Goal: Task Accomplishment & Management: Complete application form

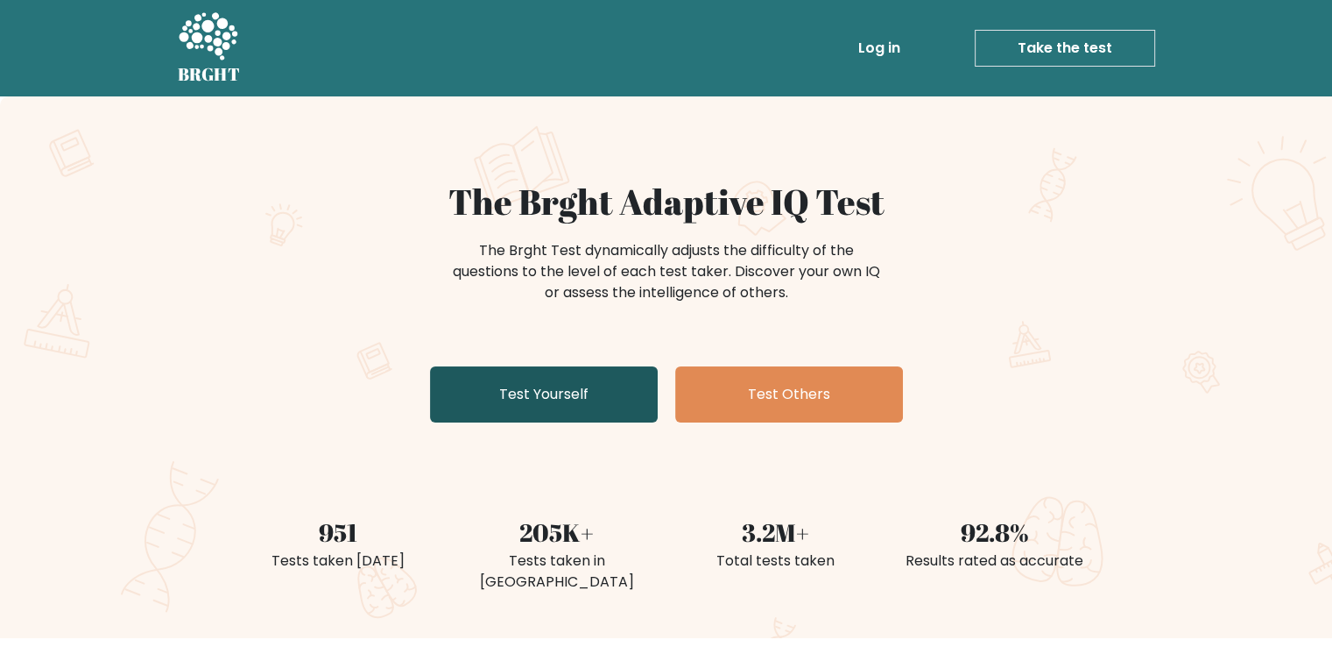
click at [575, 404] on link "Test Yourself" at bounding box center [544, 394] width 228 height 56
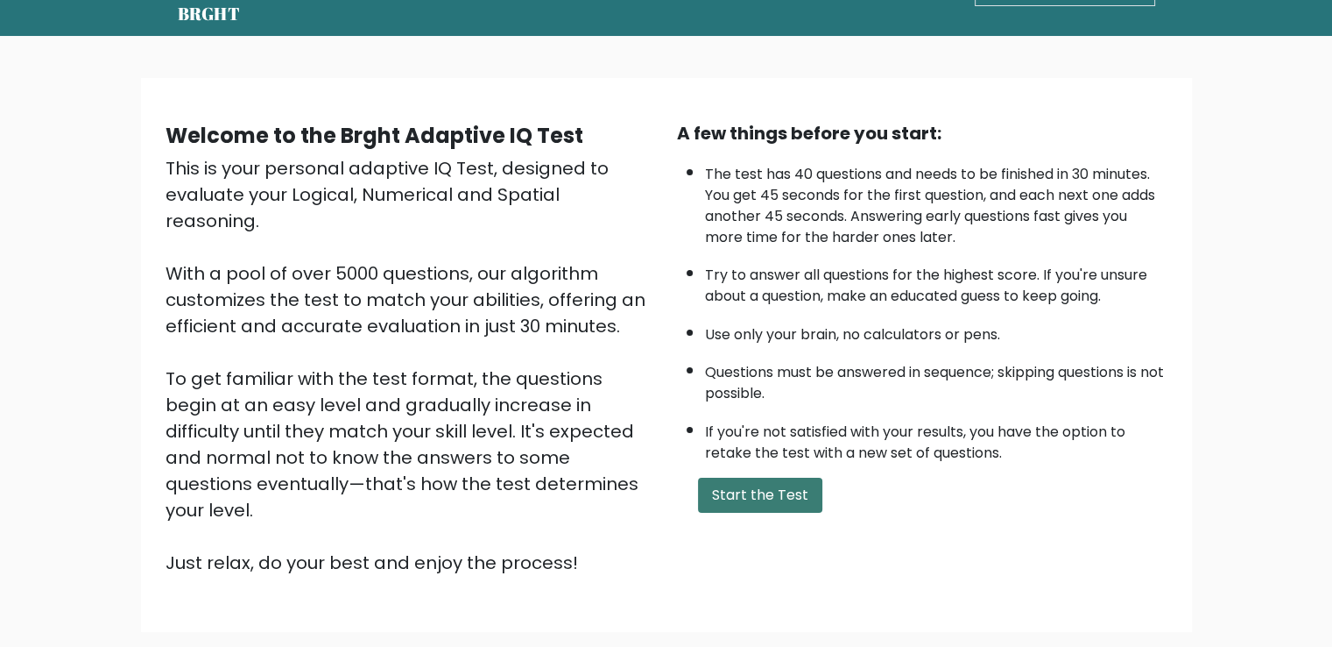
scroll to position [88, 0]
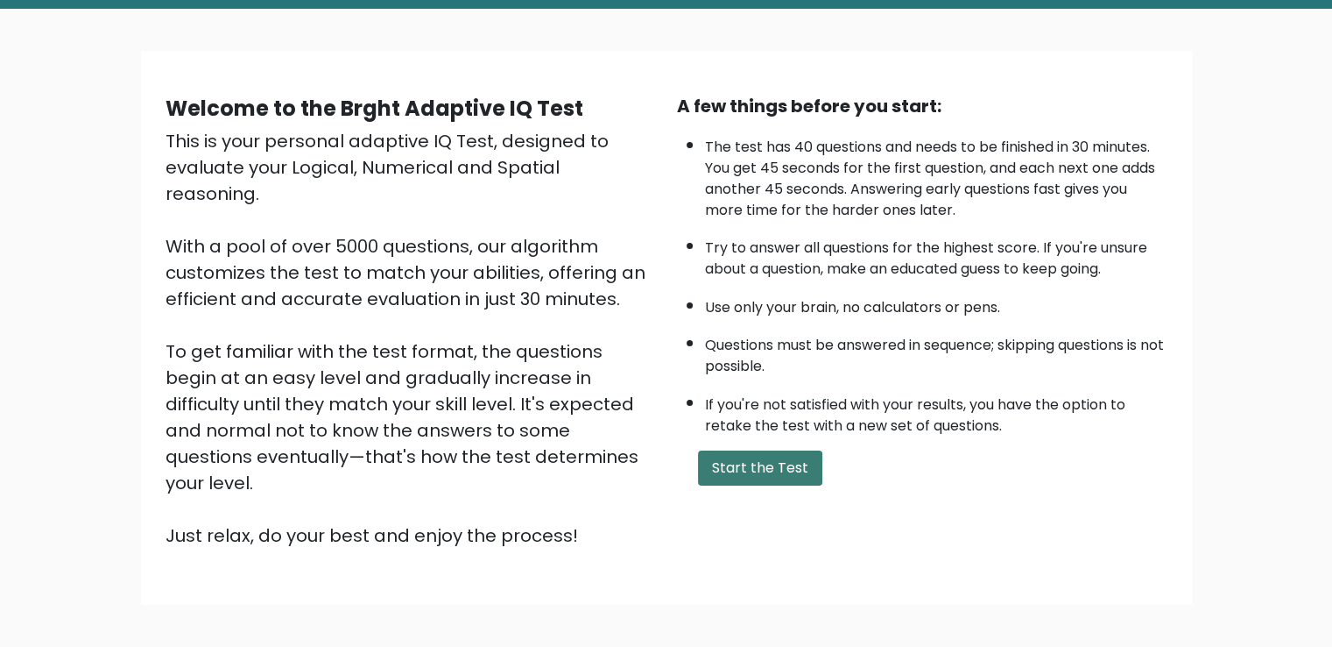
click at [743, 470] on button "Start the Test" at bounding box center [760, 467] width 124 height 35
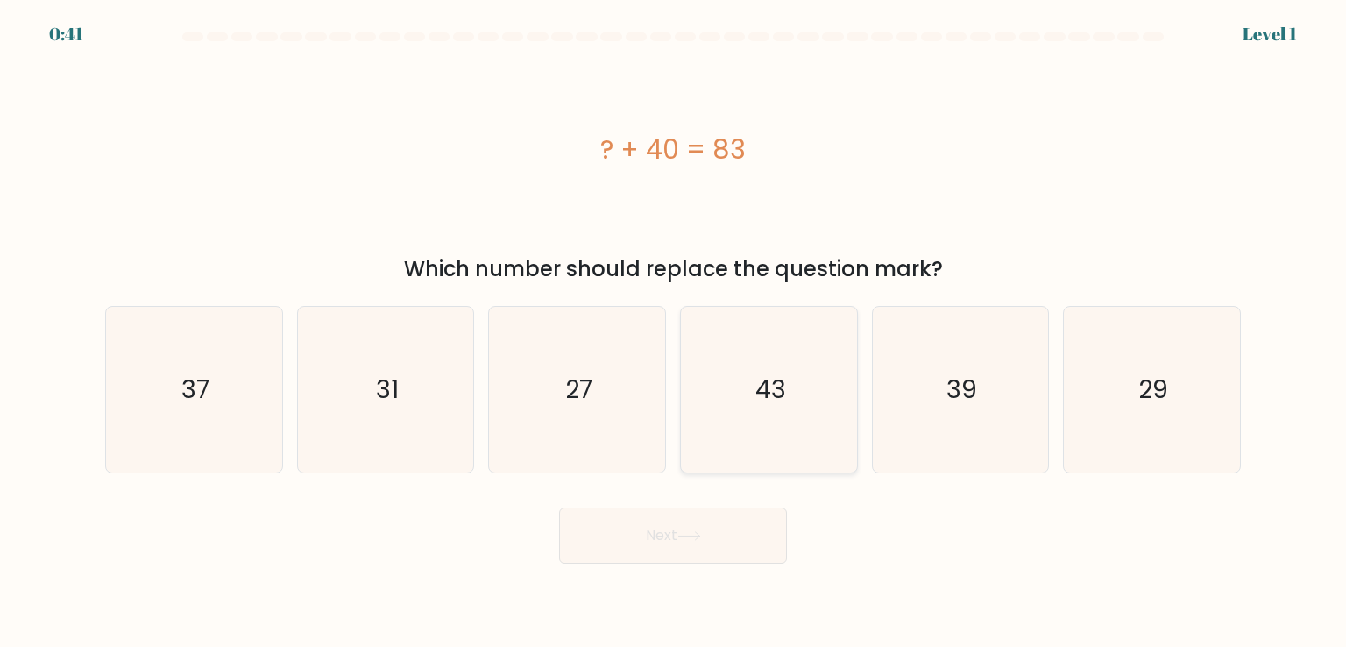
click at [824, 397] on icon "43" at bounding box center [768, 389] width 165 height 165
click at [674, 332] on input "d. 43" at bounding box center [673, 327] width 1 height 9
radio input "true"
click at [735, 538] on button "Next" at bounding box center [673, 535] width 228 height 56
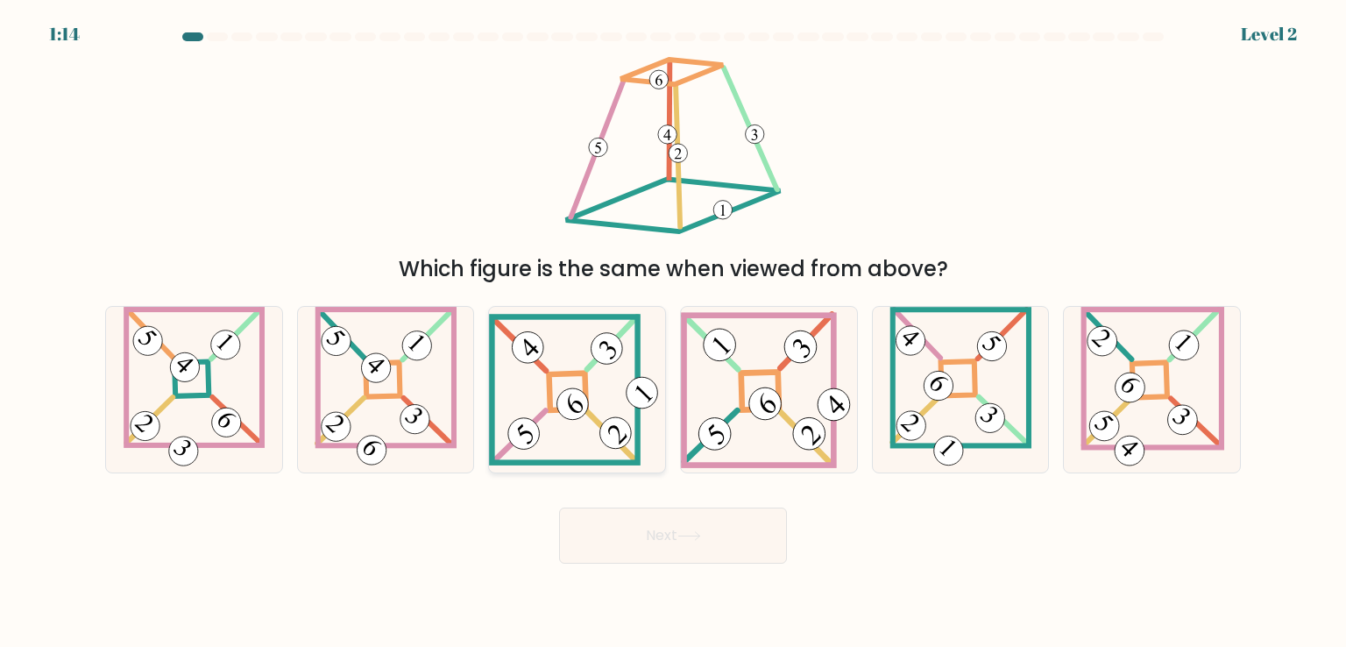
click at [549, 358] on icon at bounding box center [577, 390] width 176 height 152
click at [673, 332] on input "c." at bounding box center [673, 327] width 1 height 9
radio input "true"
click at [678, 520] on button "Next" at bounding box center [673, 535] width 228 height 56
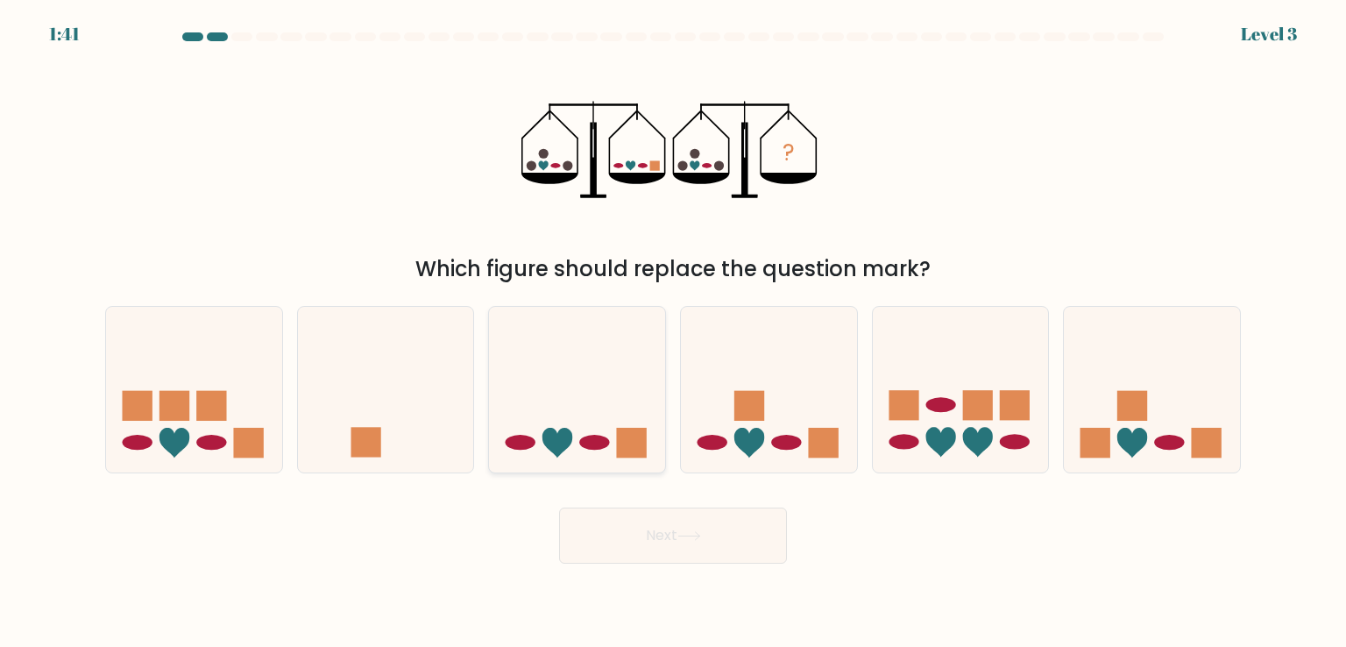
click at [622, 421] on icon at bounding box center [577, 388] width 176 height 145
click at [673, 332] on input "c." at bounding box center [673, 327] width 1 height 9
radio input "true"
click at [654, 527] on button "Next" at bounding box center [673, 535] width 228 height 56
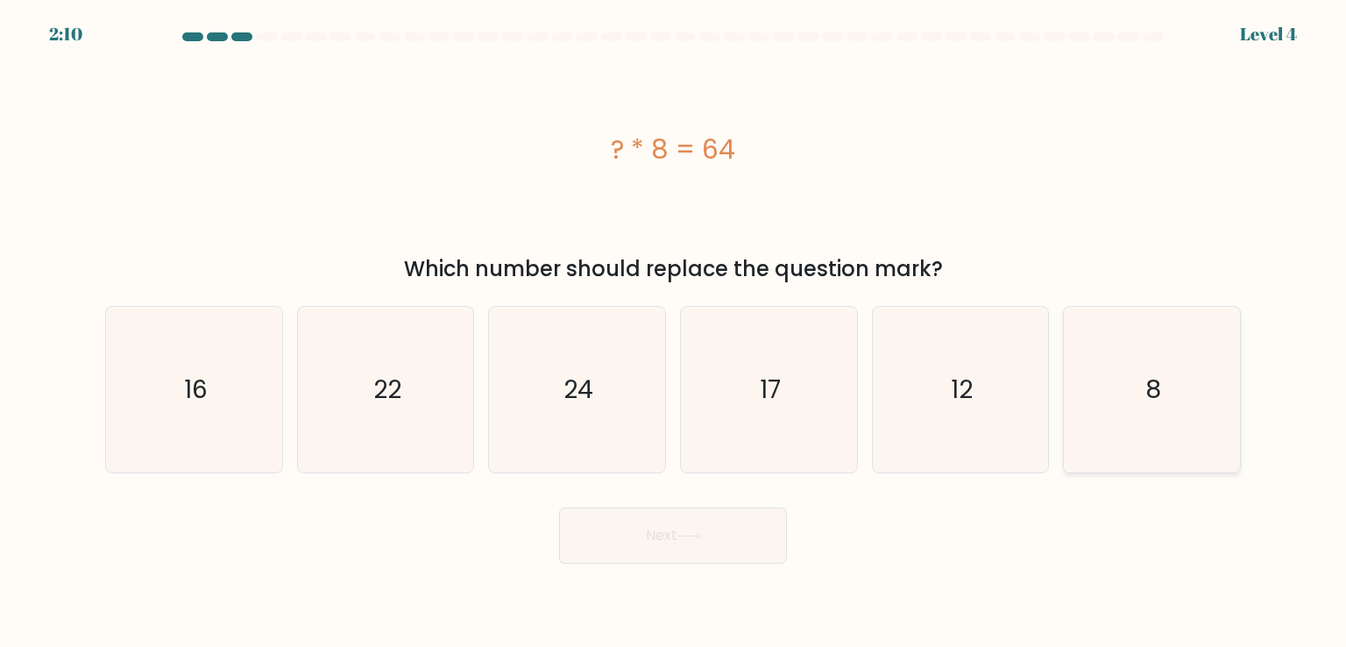
click at [1149, 386] on text "8" at bounding box center [1153, 388] width 16 height 35
click at [674, 332] on input "f. 8" at bounding box center [673, 327] width 1 height 9
radio input "true"
click at [697, 527] on button "Next" at bounding box center [673, 535] width 228 height 56
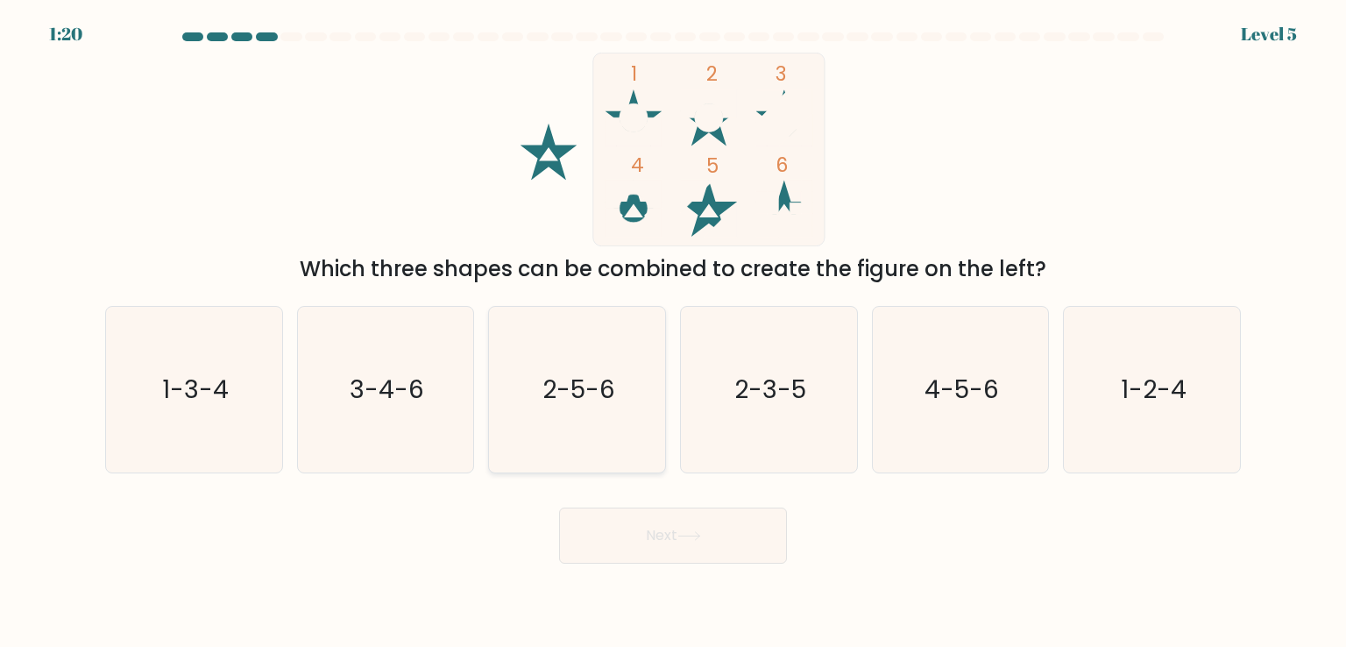
click at [631, 344] on icon "2-5-6" at bounding box center [576, 389] width 165 height 165
click at [673, 332] on input "c. 2-5-6" at bounding box center [673, 327] width 1 height 9
radio input "true"
click at [717, 524] on button "Next" at bounding box center [673, 535] width 228 height 56
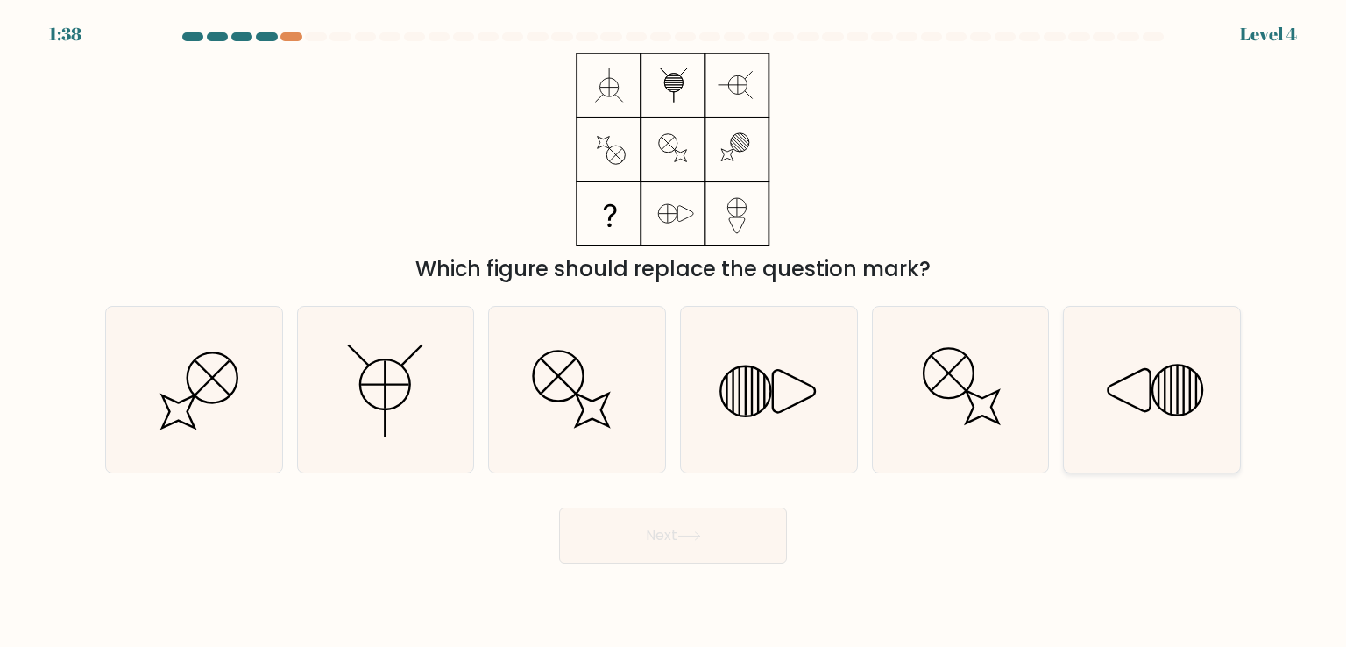
click at [1122, 377] on icon at bounding box center [1151, 389] width 165 height 165
click at [674, 332] on input "f." at bounding box center [673, 327] width 1 height 9
radio input "true"
click at [735, 541] on button "Next" at bounding box center [673, 535] width 228 height 56
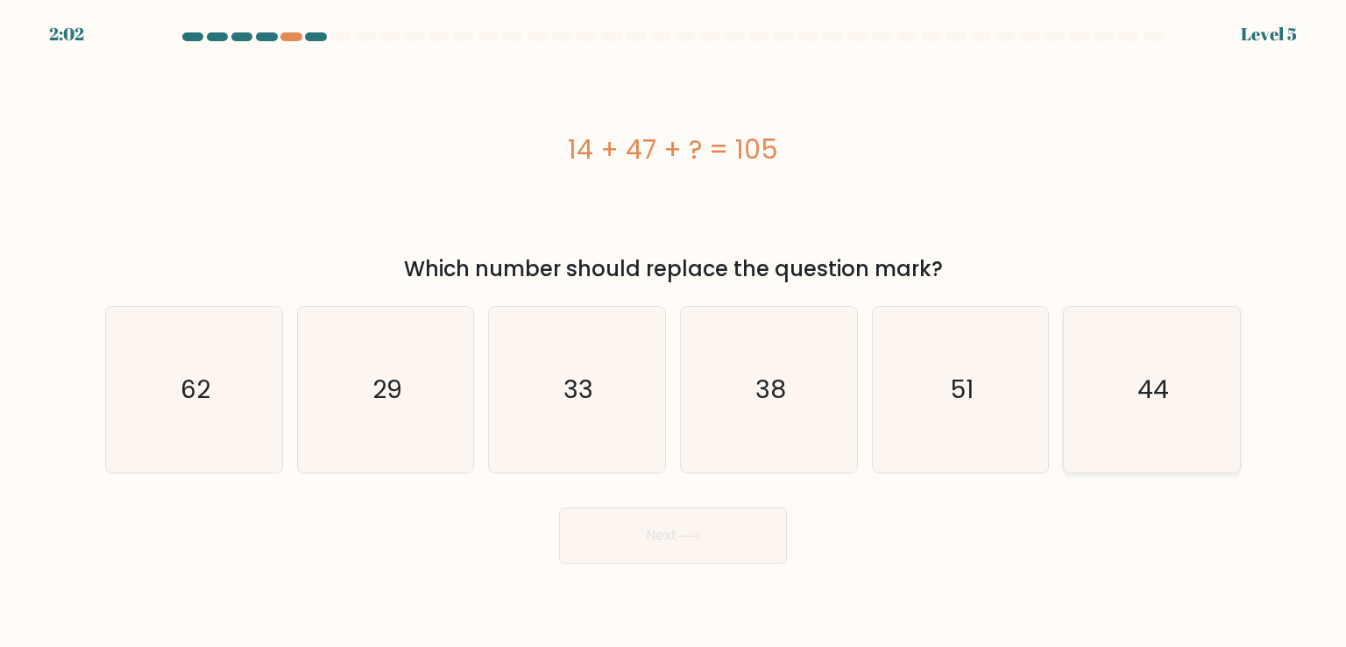
click at [1113, 371] on icon "44" at bounding box center [1151, 389] width 165 height 165
click at [674, 332] on input "f. 44" at bounding box center [673, 327] width 1 height 9
radio input "true"
click at [712, 537] on button "Next" at bounding box center [673, 535] width 228 height 56
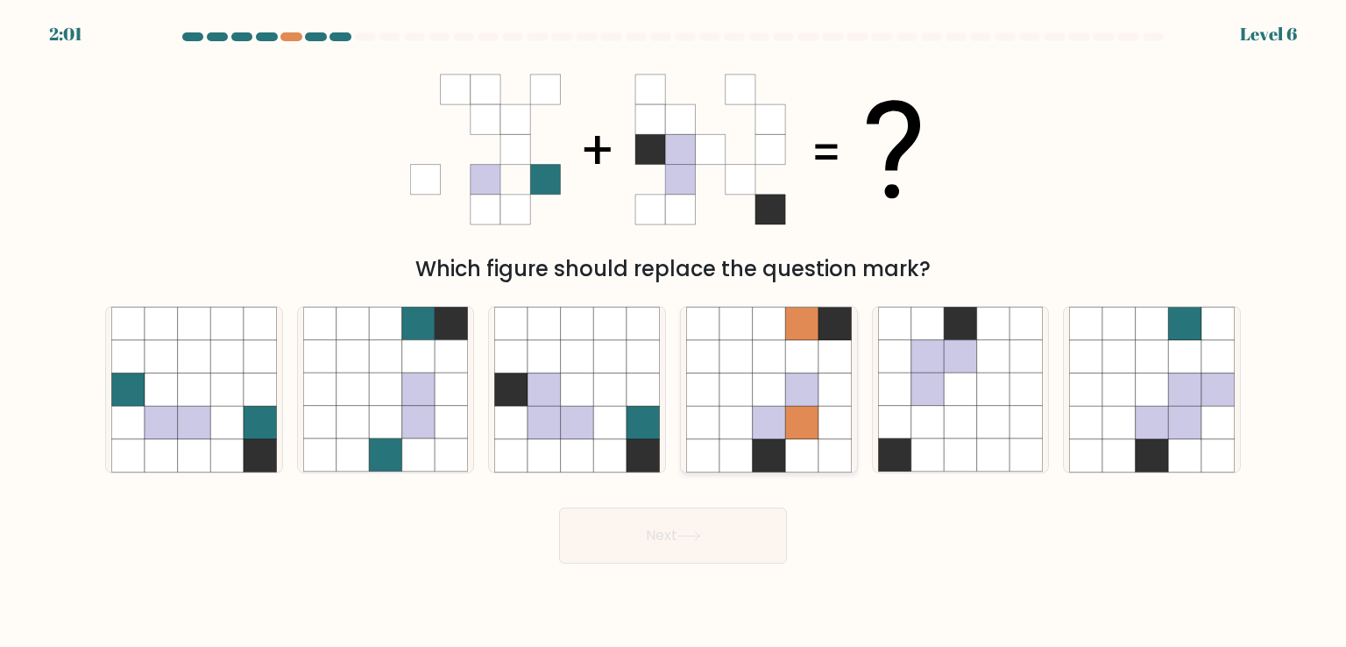
click at [808, 362] on icon at bounding box center [801, 356] width 33 height 33
click at [674, 332] on input "d." at bounding box center [673, 327] width 1 height 9
radio input "true"
click at [709, 544] on button "Next" at bounding box center [673, 535] width 228 height 56
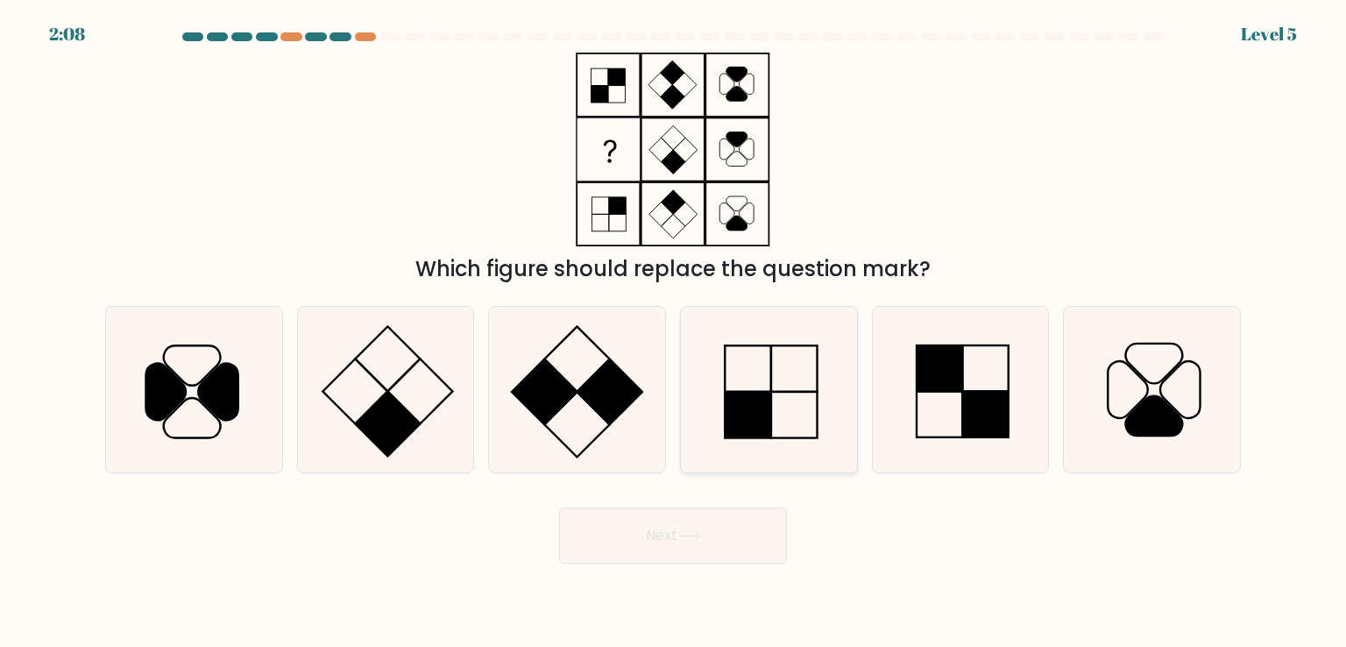
click at [778, 404] on icon at bounding box center [768, 389] width 165 height 165
click at [674, 332] on input "d." at bounding box center [673, 327] width 1 height 9
radio input "true"
click at [737, 520] on button "Next" at bounding box center [673, 535] width 228 height 56
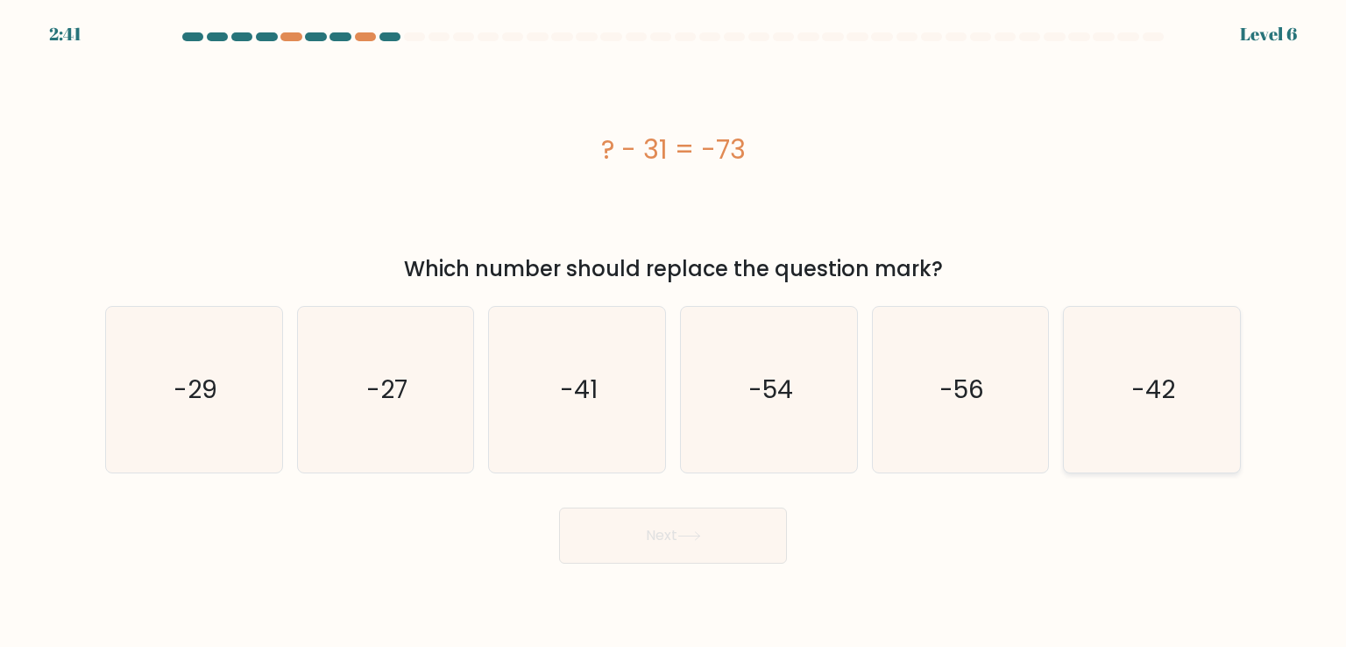
click at [1209, 387] on icon "-42" at bounding box center [1151, 389] width 165 height 165
click at [674, 332] on input "f. -42" at bounding box center [673, 327] width 1 height 9
radio input "true"
click at [685, 531] on icon at bounding box center [689, 536] width 24 height 10
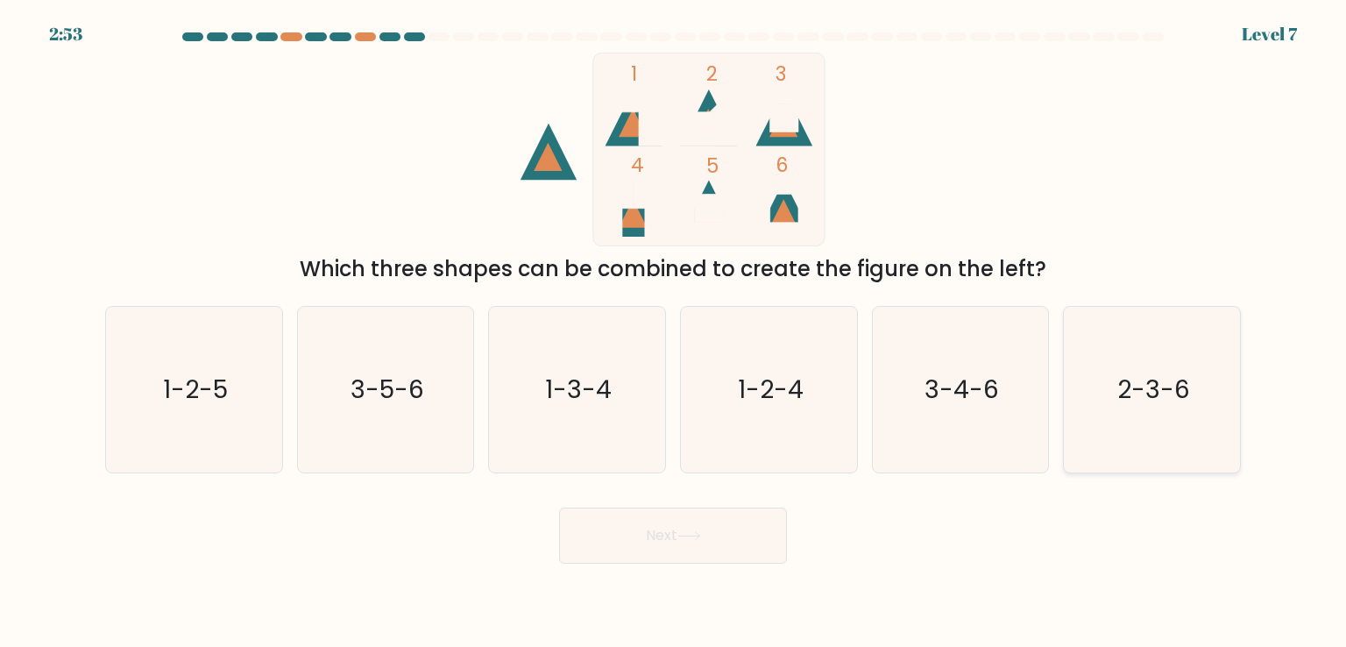
click at [1168, 429] on icon "2-3-6" at bounding box center [1151, 389] width 165 height 165
click at [674, 332] on input "f. 2-3-6" at bounding box center [673, 327] width 1 height 9
radio input "true"
click at [729, 531] on button "Next" at bounding box center [673, 535] width 228 height 56
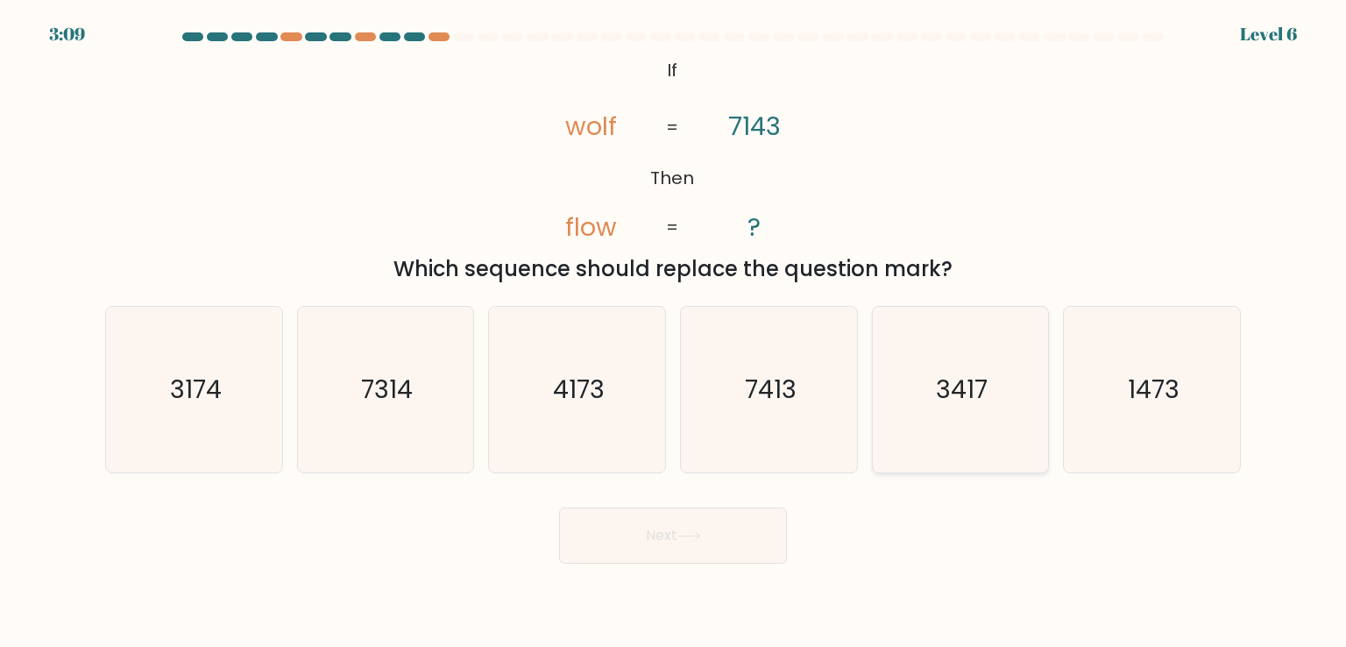
click at [972, 385] on text "3417" at bounding box center [962, 388] width 52 height 35
click at [674, 332] on input "e. 3417" at bounding box center [673, 327] width 1 height 9
radio input "true"
click at [725, 534] on button "Next" at bounding box center [673, 535] width 228 height 56
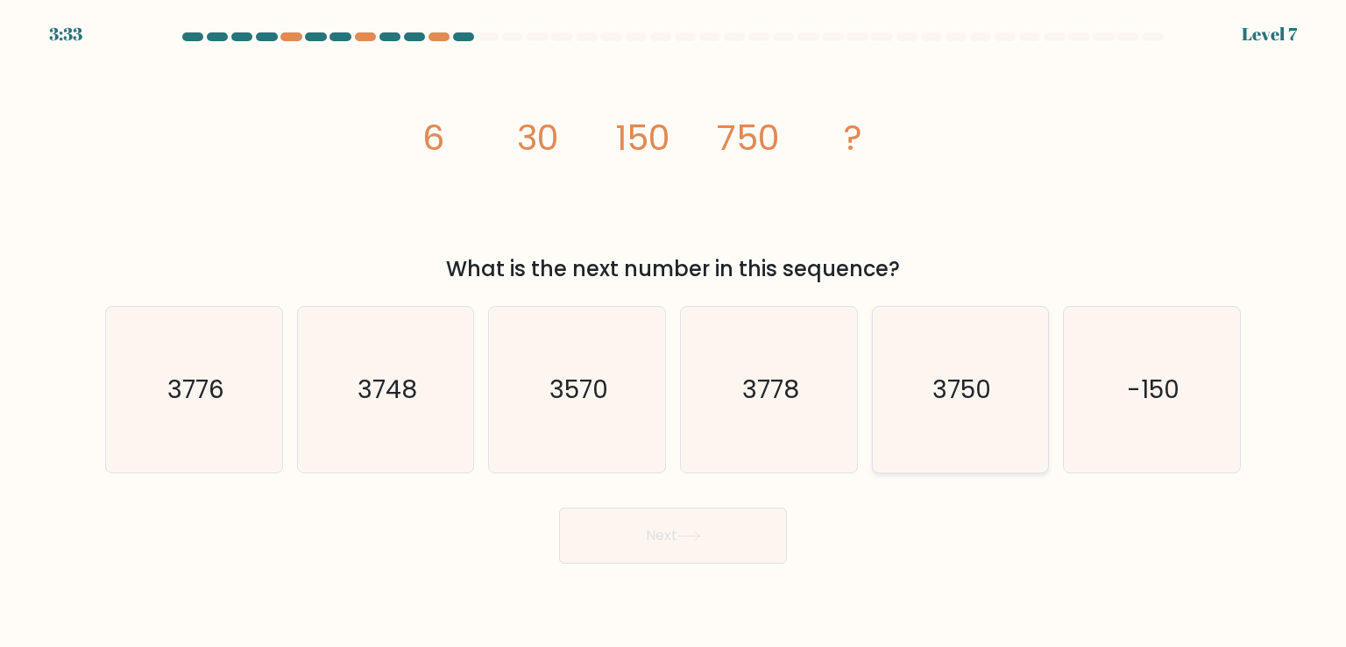
click at [999, 383] on icon "3750" at bounding box center [960, 389] width 165 height 165
click at [674, 332] on input "e. 3750" at bounding box center [673, 327] width 1 height 9
radio input "true"
click at [701, 536] on icon at bounding box center [689, 536] width 24 height 10
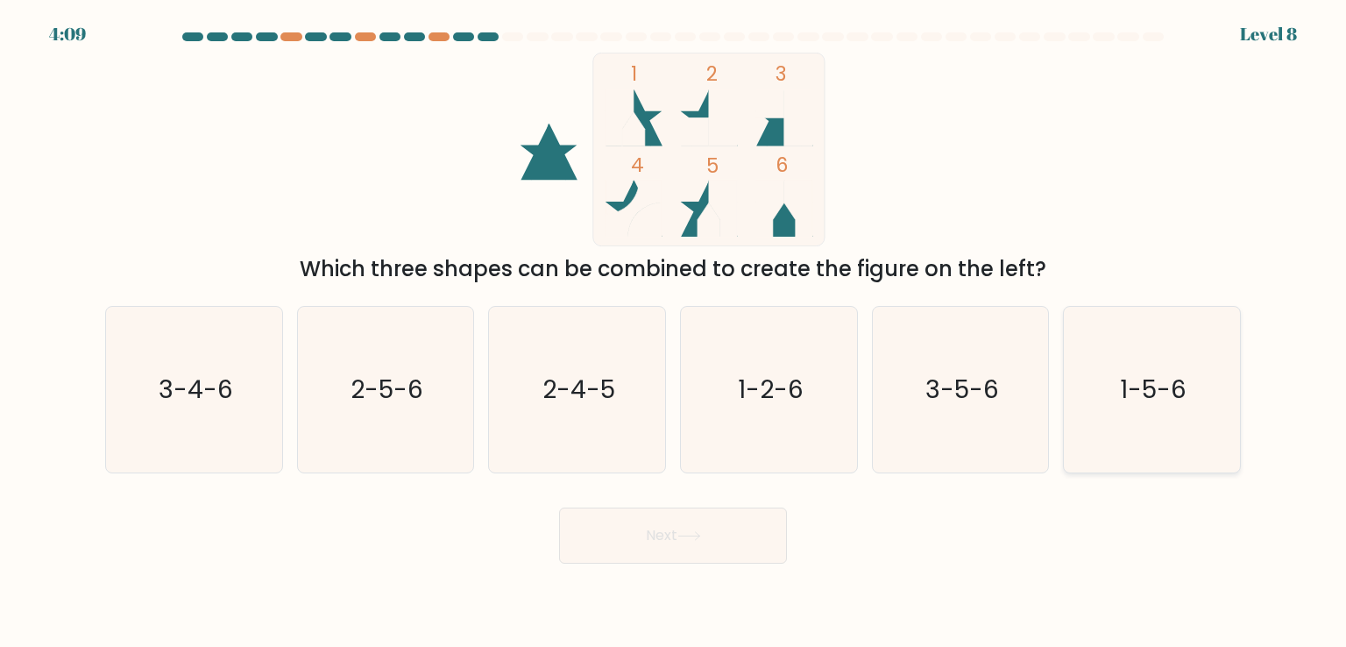
click at [1110, 371] on icon "1-5-6" at bounding box center [1151, 389] width 165 height 165
click at [674, 332] on input "f. 1-5-6" at bounding box center [673, 327] width 1 height 9
radio input "true"
click at [690, 518] on button "Next" at bounding box center [673, 535] width 228 height 56
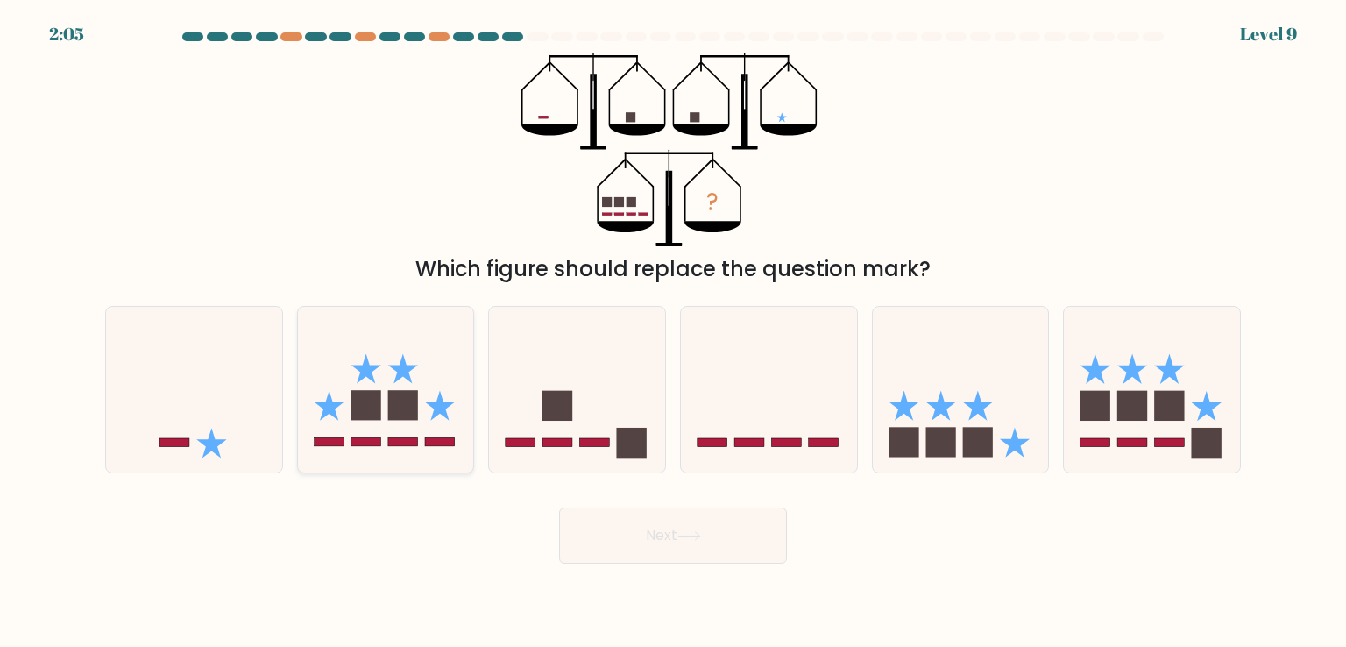
click at [378, 414] on rect at bounding box center [365, 406] width 30 height 30
click at [673, 332] on input "b." at bounding box center [673, 327] width 1 height 9
radio input "true"
click at [950, 442] on rect at bounding box center [940, 443] width 30 height 30
click at [674, 332] on input "e." at bounding box center [673, 327] width 1 height 9
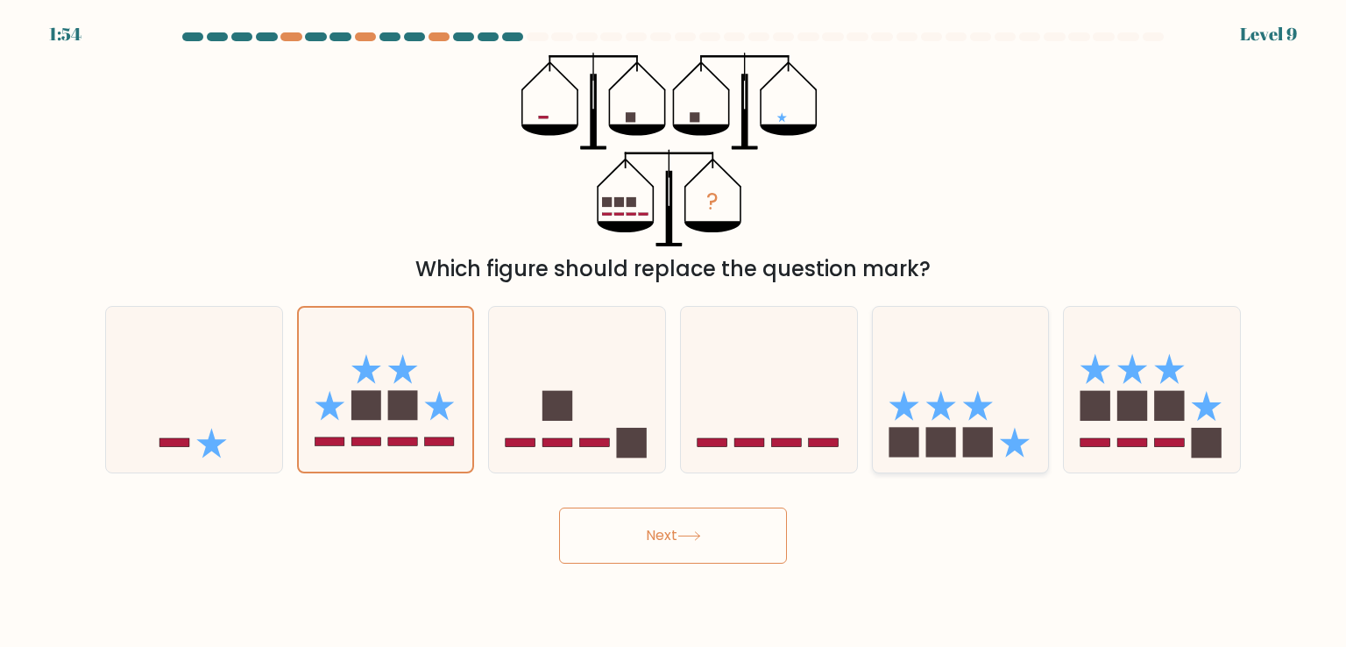
radio input "true"
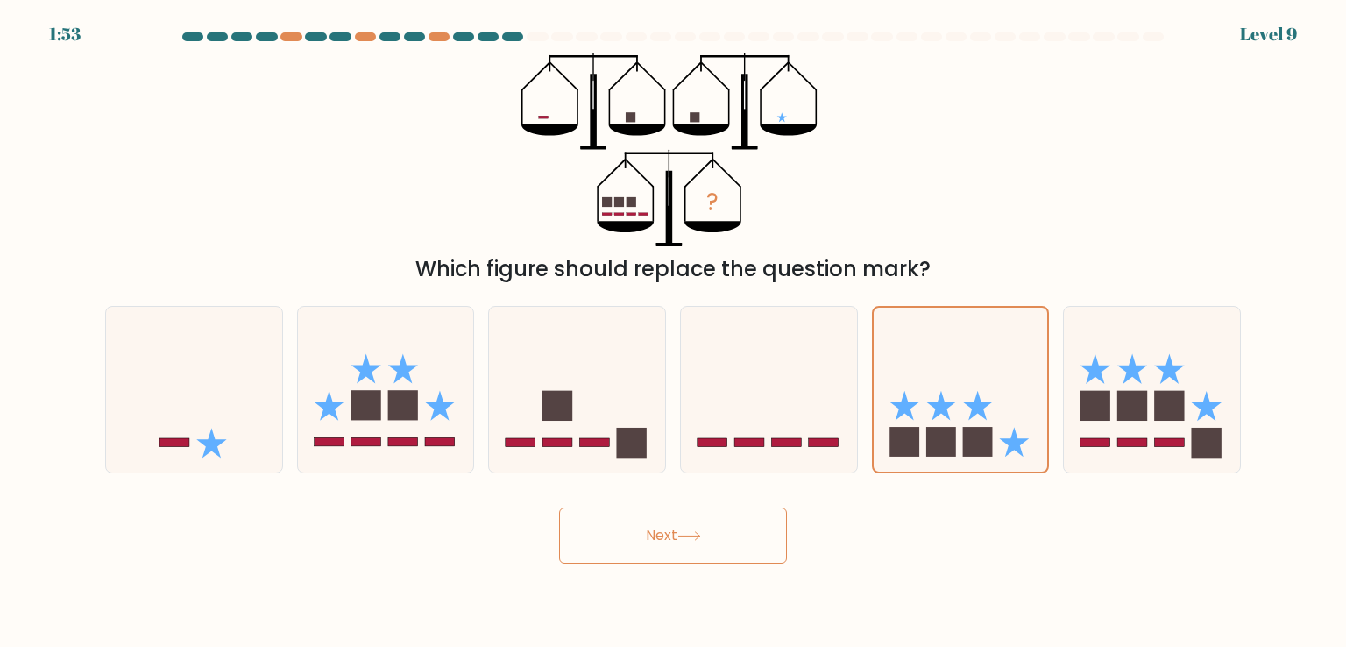
click at [713, 528] on button "Next" at bounding box center [673, 535] width 228 height 56
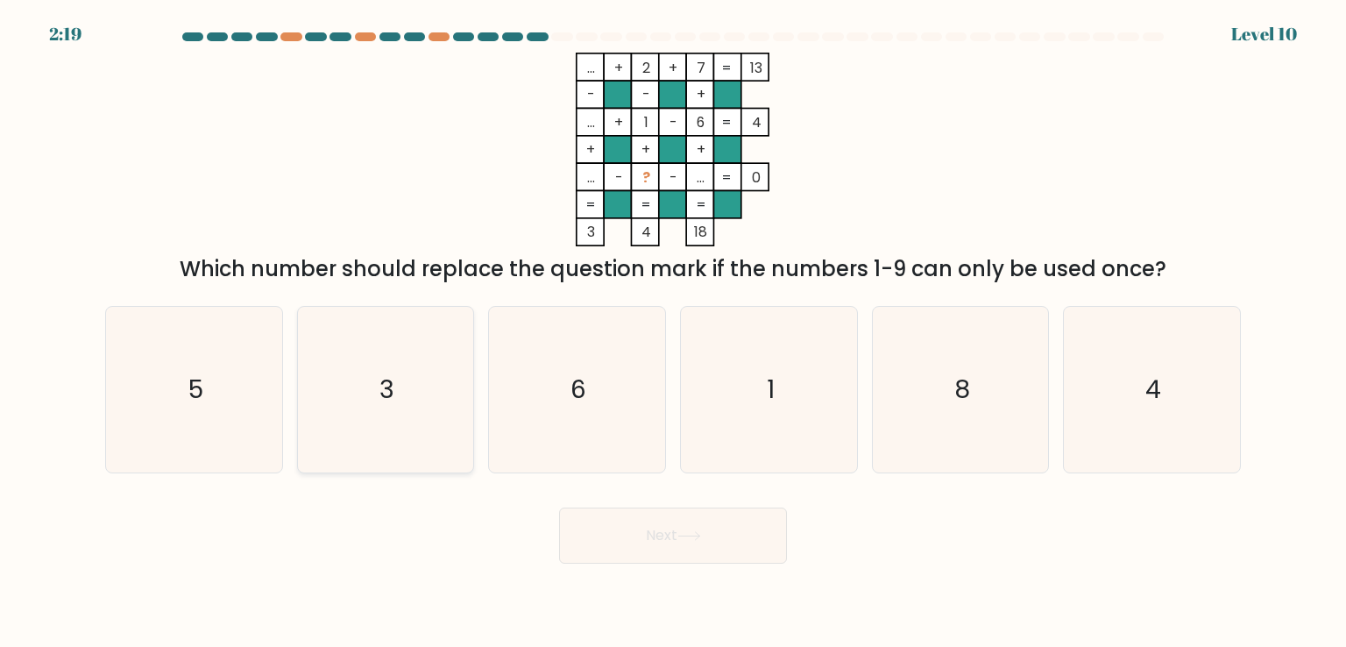
click at [379, 397] on text "3" at bounding box center [386, 388] width 15 height 35
click at [673, 332] on input "b. 3" at bounding box center [673, 327] width 1 height 9
radio input "true"
click at [675, 521] on button "Next" at bounding box center [673, 535] width 228 height 56
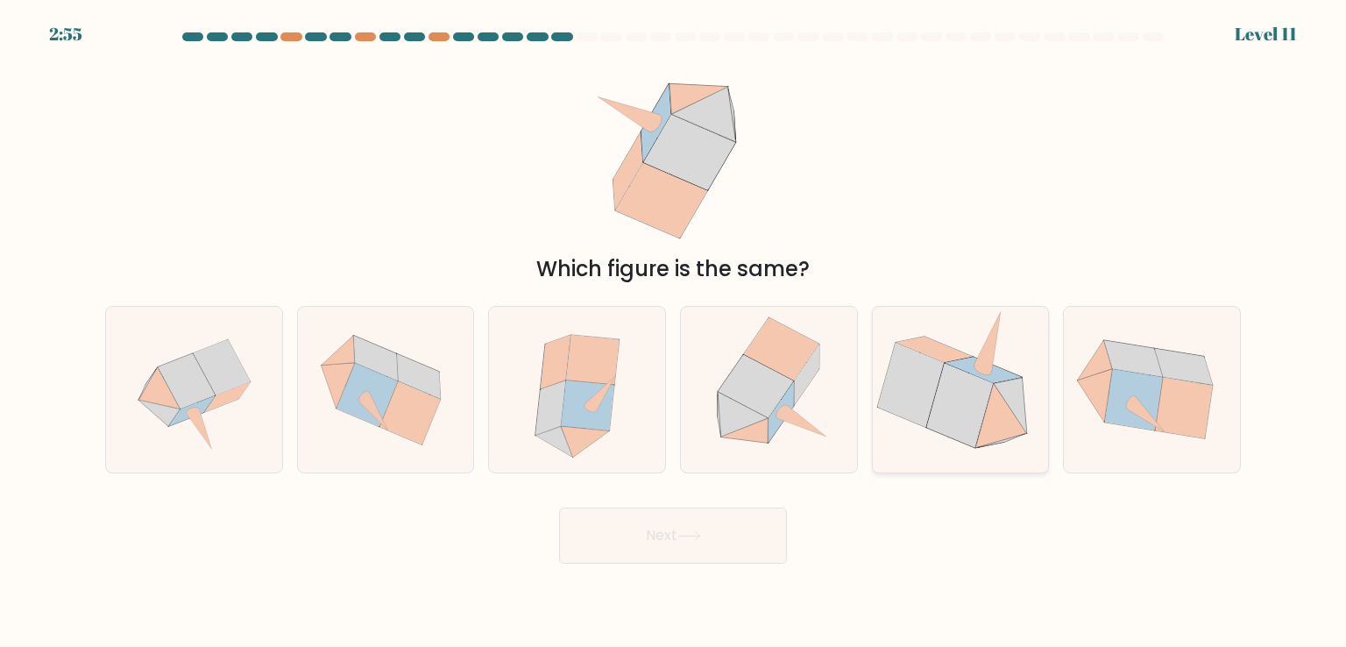
click at [953, 400] on icon at bounding box center [959, 406] width 67 height 84
click at [674, 332] on input "e." at bounding box center [673, 327] width 1 height 9
radio input "true"
click at [694, 547] on button "Next" at bounding box center [673, 535] width 228 height 56
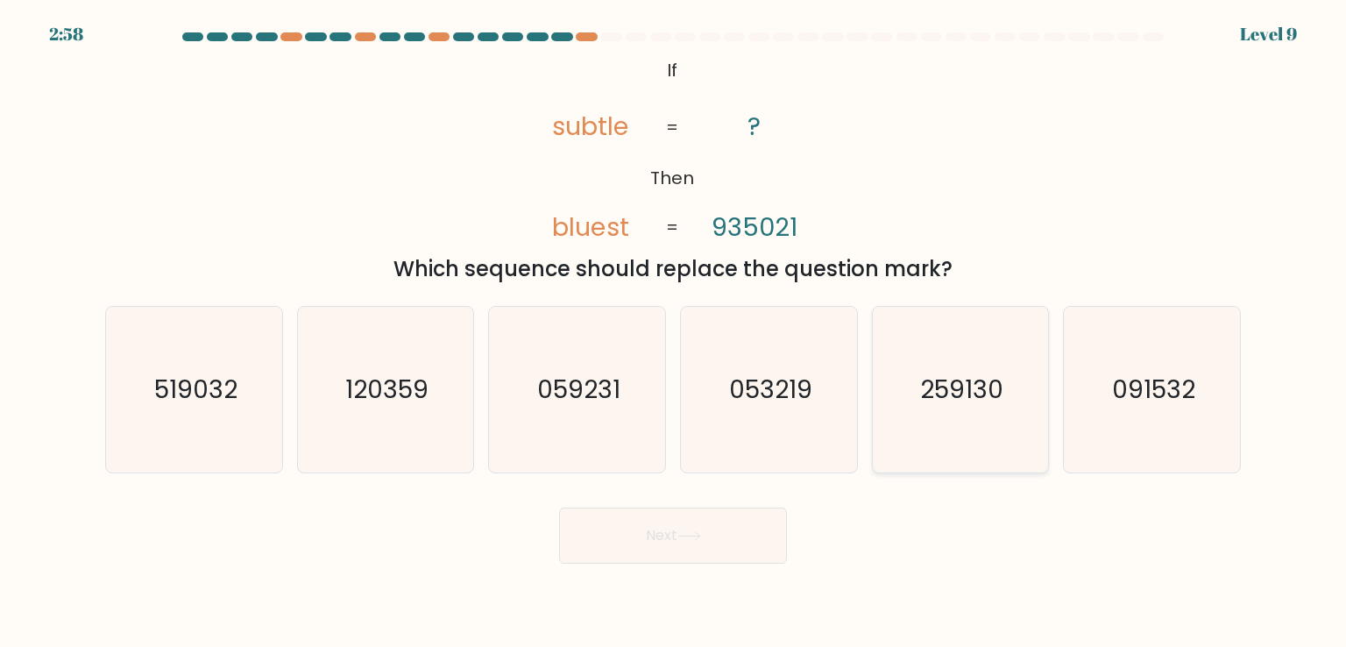
click at [927, 384] on text "259130" at bounding box center [961, 388] width 83 height 35
click at [674, 332] on input "e. 259130" at bounding box center [673, 327] width 1 height 9
radio input "true"
click at [753, 545] on button "Next" at bounding box center [673, 535] width 228 height 56
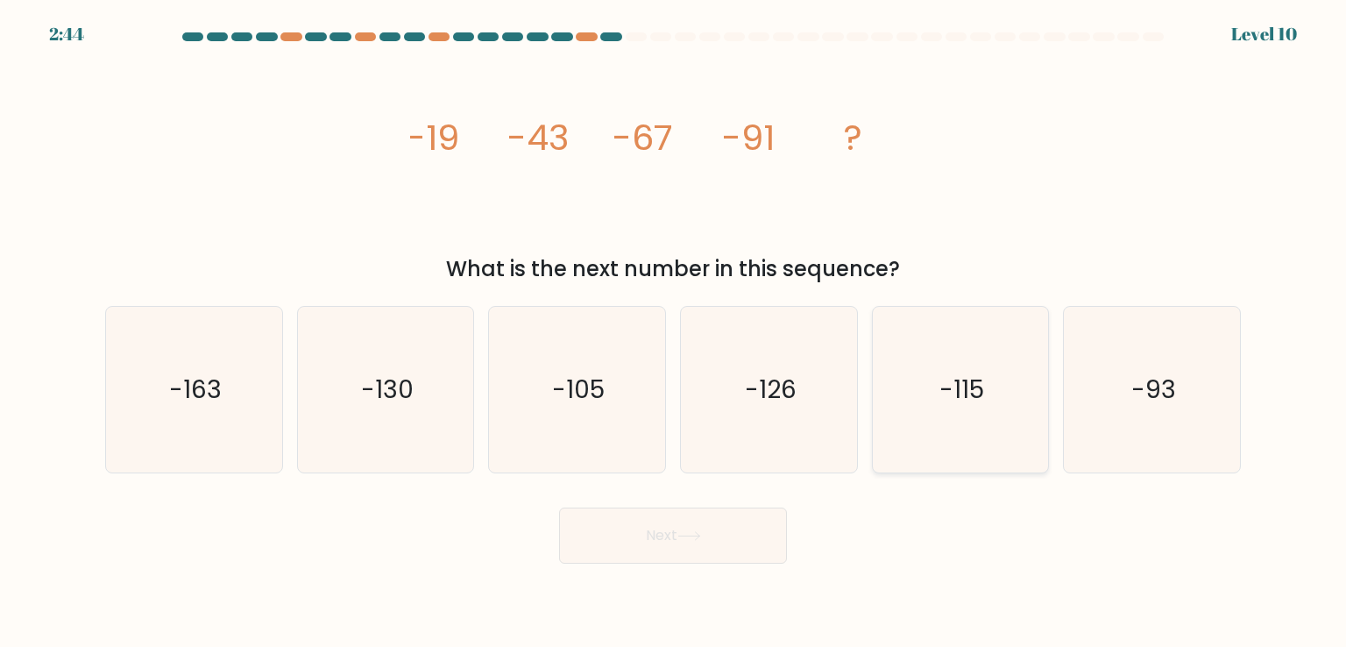
click at [973, 350] on icon "-115" at bounding box center [960, 389] width 165 height 165
click at [674, 332] on input "e. -115" at bounding box center [673, 327] width 1 height 9
radio input "true"
click at [679, 539] on button "Next" at bounding box center [673, 535] width 228 height 56
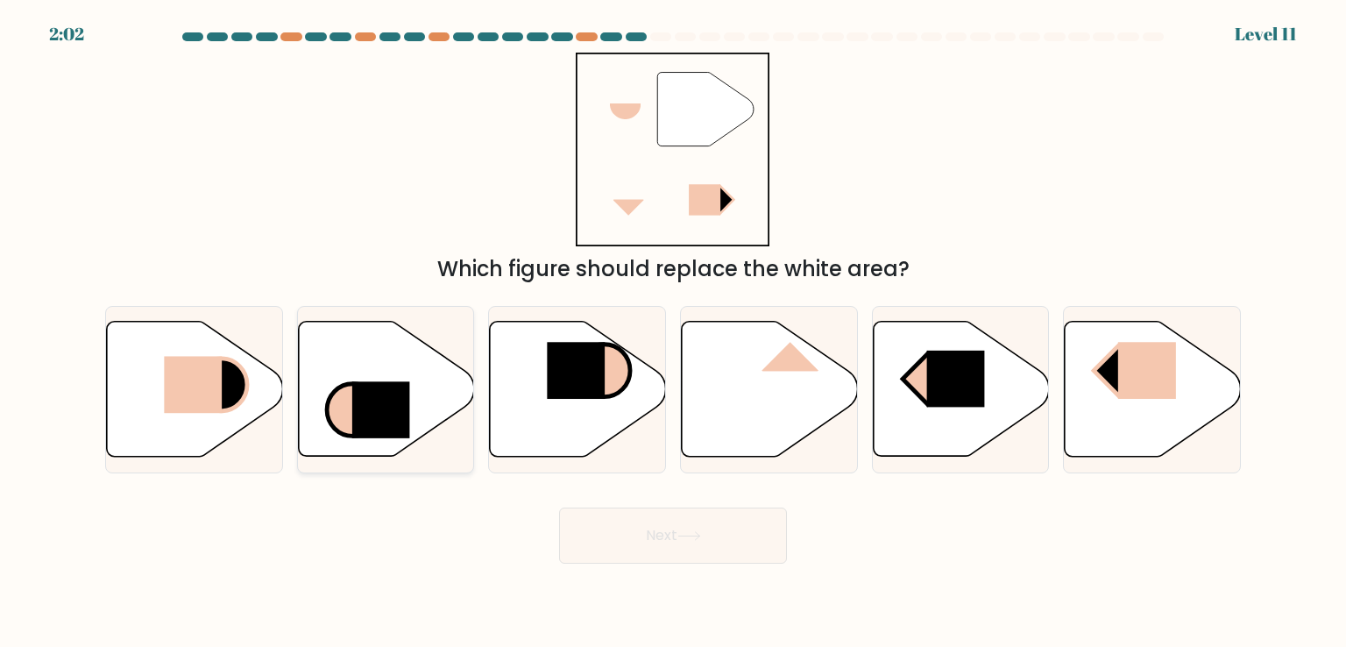
click at [403, 356] on icon at bounding box center [386, 389] width 176 height 135
click at [673, 332] on input "b." at bounding box center [673, 327] width 1 height 9
radio input "true"
click at [640, 531] on button "Next" at bounding box center [673, 535] width 228 height 56
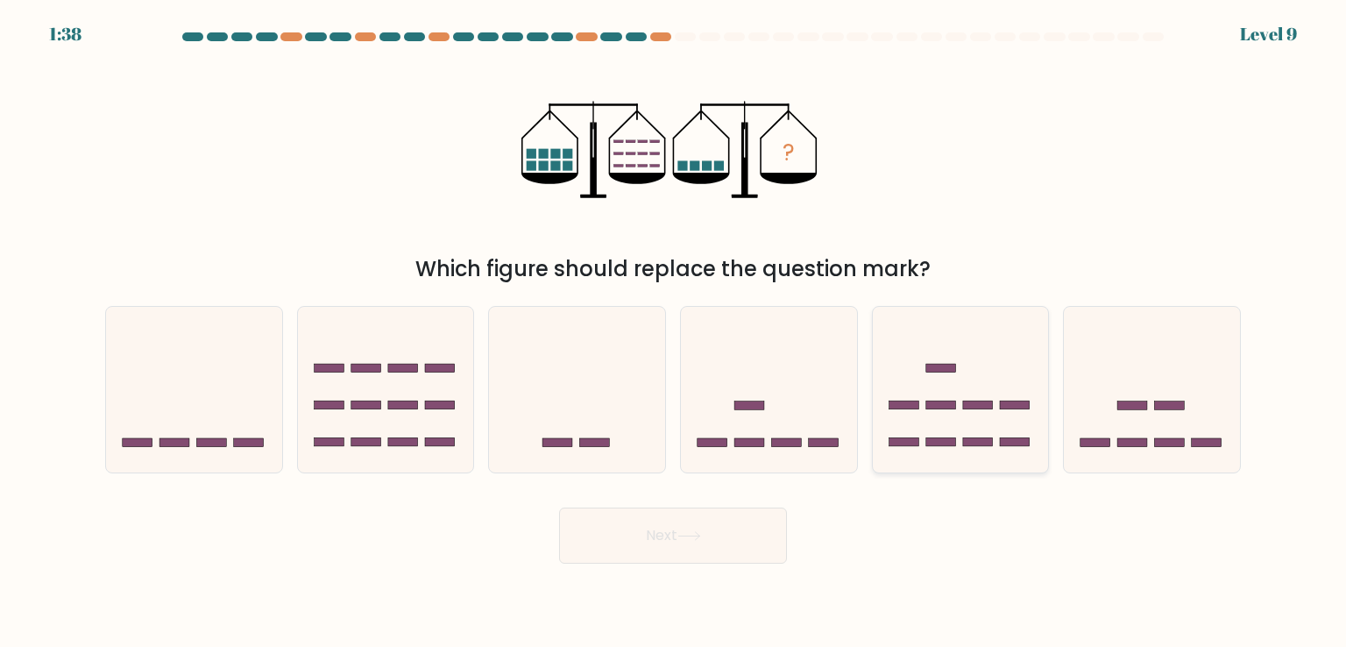
click at [972, 390] on icon at bounding box center [961, 388] width 176 height 145
click at [674, 332] on input "e." at bounding box center [673, 327] width 1 height 9
radio input "true"
click at [640, 534] on button "Next" at bounding box center [673, 535] width 228 height 56
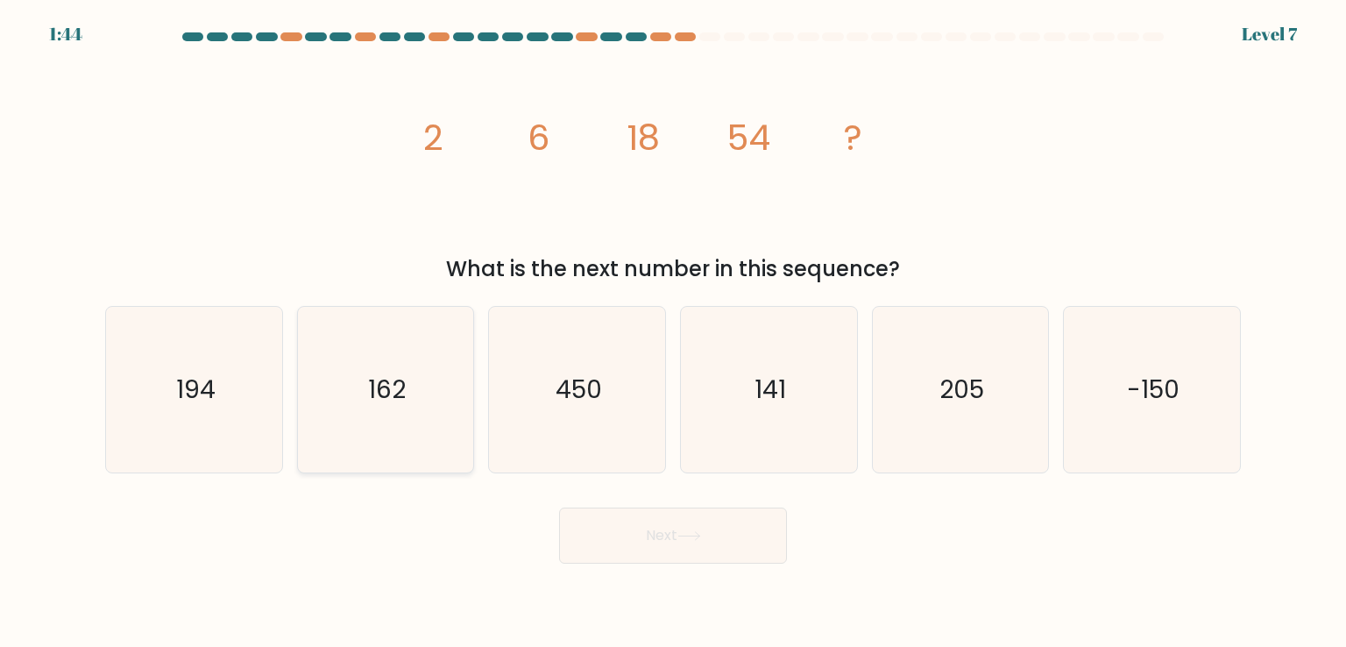
click at [423, 411] on icon "162" at bounding box center [385, 389] width 165 height 165
click at [673, 332] on input "b. 162" at bounding box center [673, 327] width 1 height 9
radio input "true"
click at [602, 527] on button "Next" at bounding box center [673, 535] width 228 height 56
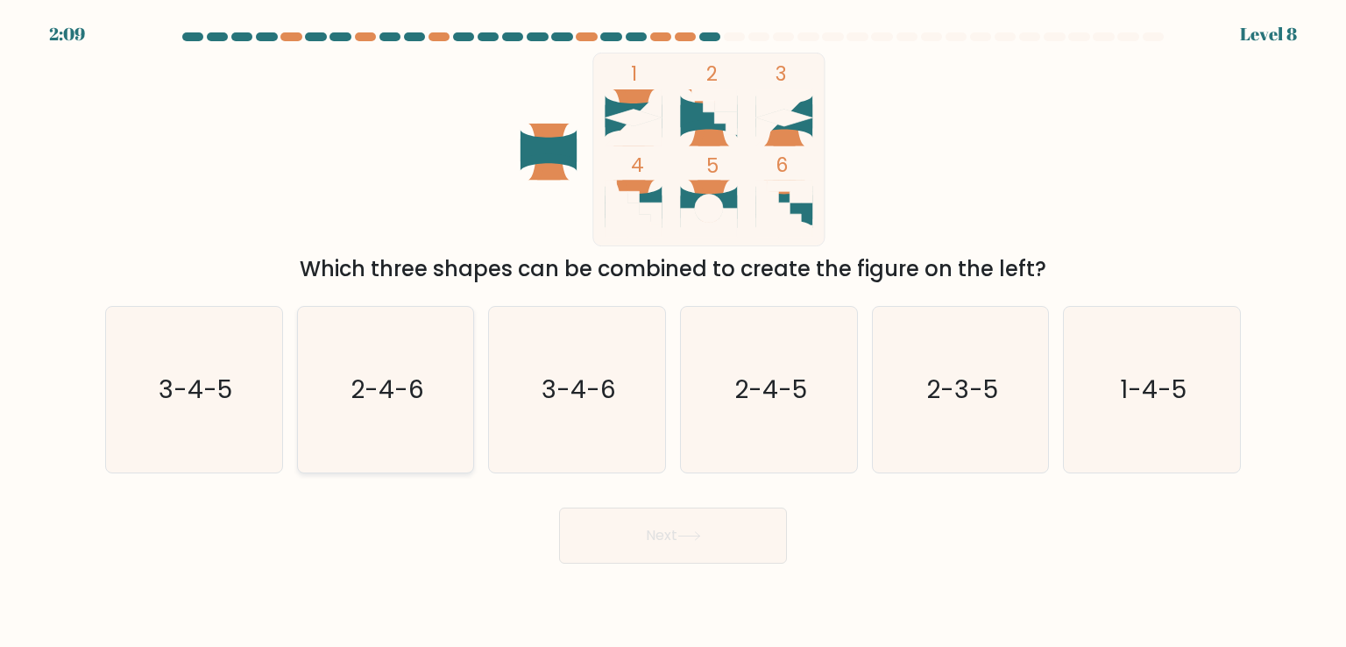
click at [374, 385] on text "2-4-6" at bounding box center [387, 388] width 74 height 35
click at [673, 332] on input "b. 2-4-6" at bounding box center [673, 327] width 1 height 9
radio input "true"
click at [726, 555] on button "Next" at bounding box center [673, 535] width 228 height 56
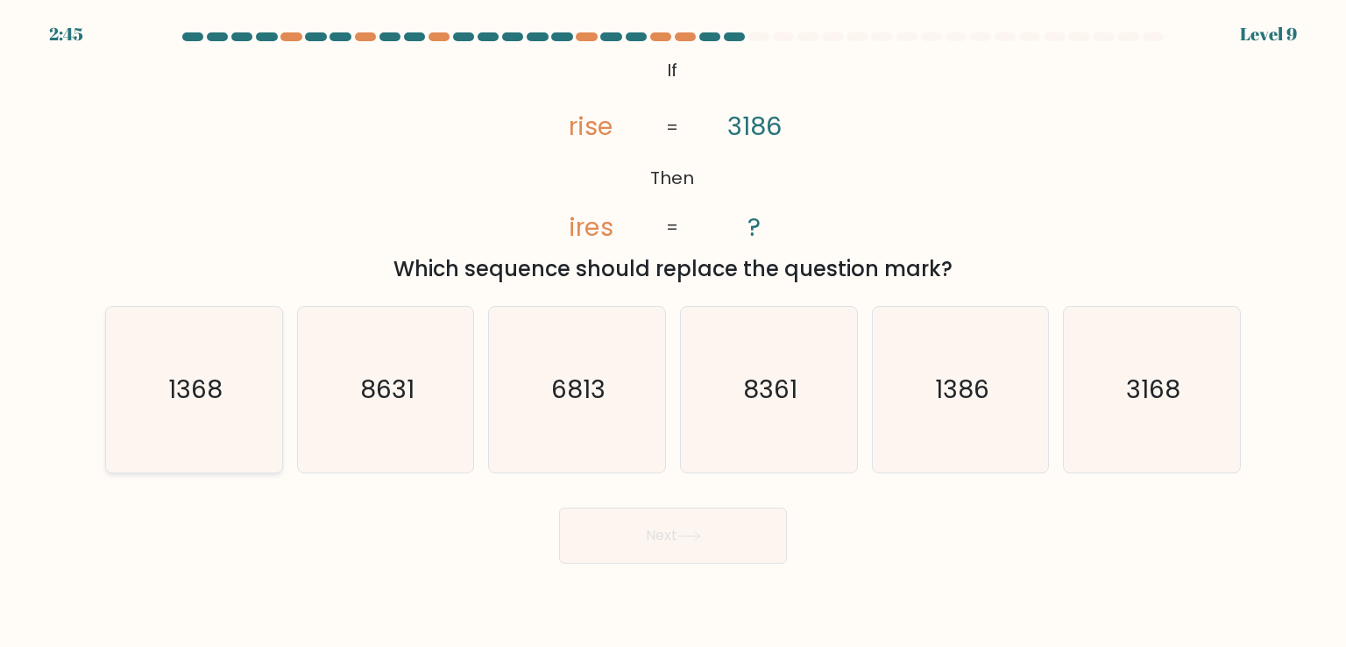
click at [222, 402] on text "1368" at bounding box center [195, 388] width 54 height 35
click at [673, 332] on input "a. 1368" at bounding box center [673, 327] width 1 height 9
radio input "true"
click at [710, 553] on button "Next" at bounding box center [673, 535] width 228 height 56
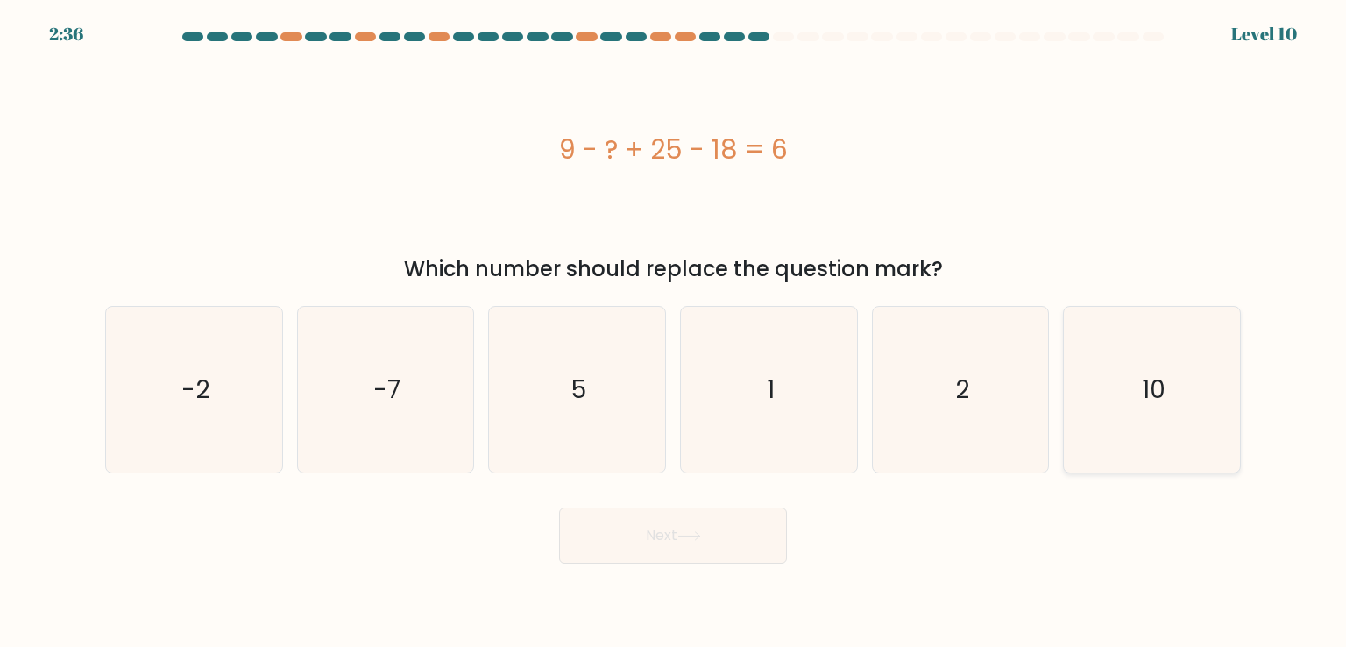
click at [1129, 388] on icon "10" at bounding box center [1151, 389] width 165 height 165
click at [674, 332] on input "f. 10" at bounding box center [673, 327] width 1 height 9
radio input "true"
click at [725, 527] on button "Next" at bounding box center [673, 535] width 228 height 56
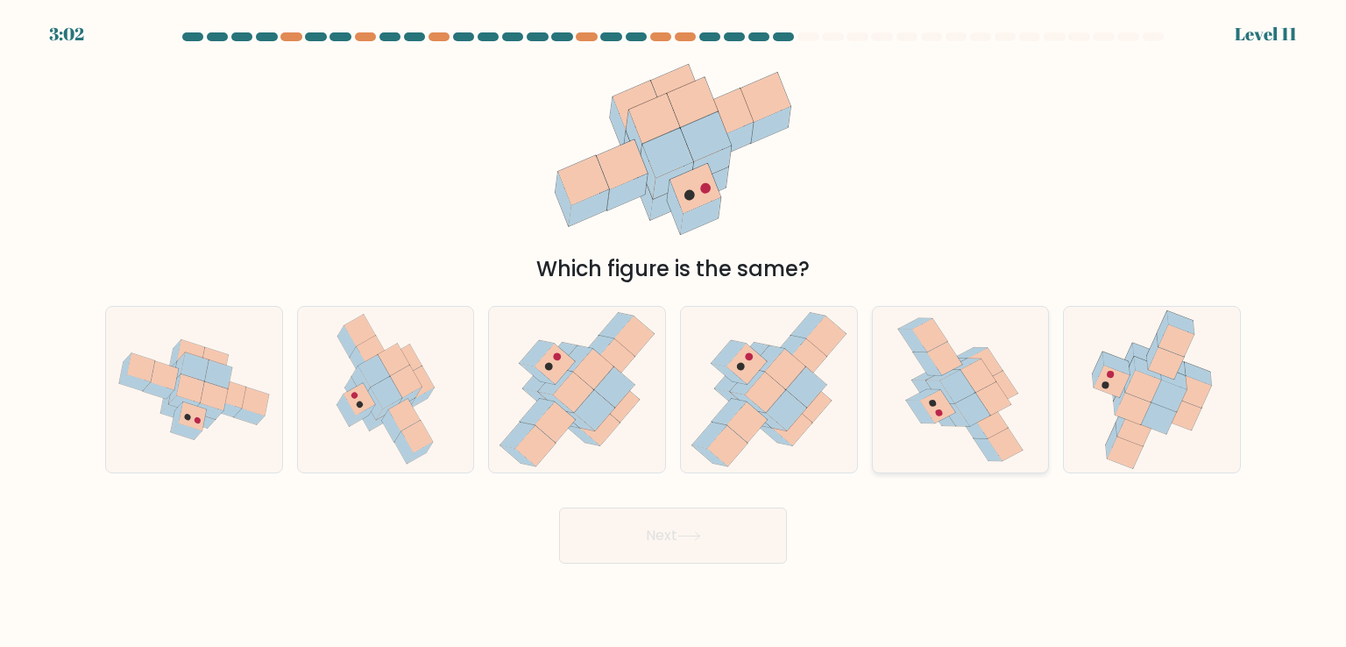
click at [962, 431] on icon at bounding box center [959, 389] width 131 height 165
click at [674, 332] on input "e." at bounding box center [673, 327] width 1 height 9
radio input "true"
click at [732, 538] on button "Next" at bounding box center [673, 535] width 228 height 56
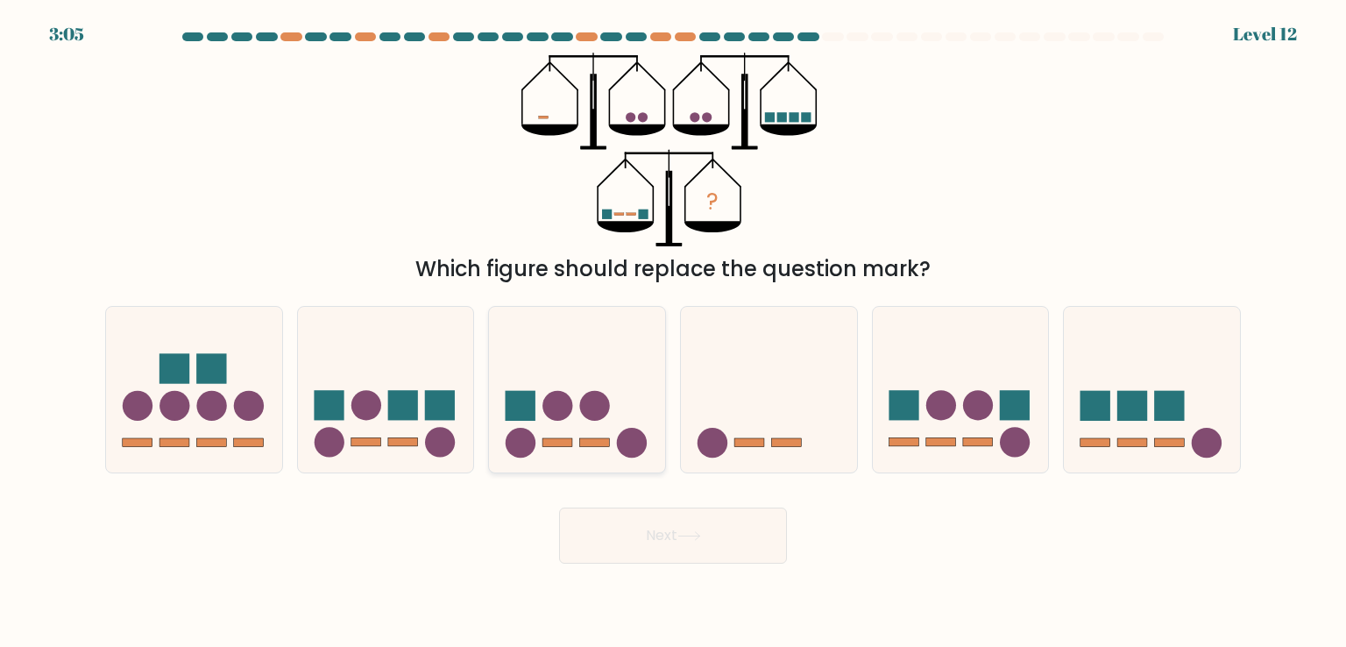
click at [580, 435] on icon at bounding box center [577, 388] width 176 height 145
click at [673, 332] on input "c." at bounding box center [673, 327] width 1 height 9
radio input "true"
click at [717, 544] on button "Next" at bounding box center [673, 535] width 228 height 56
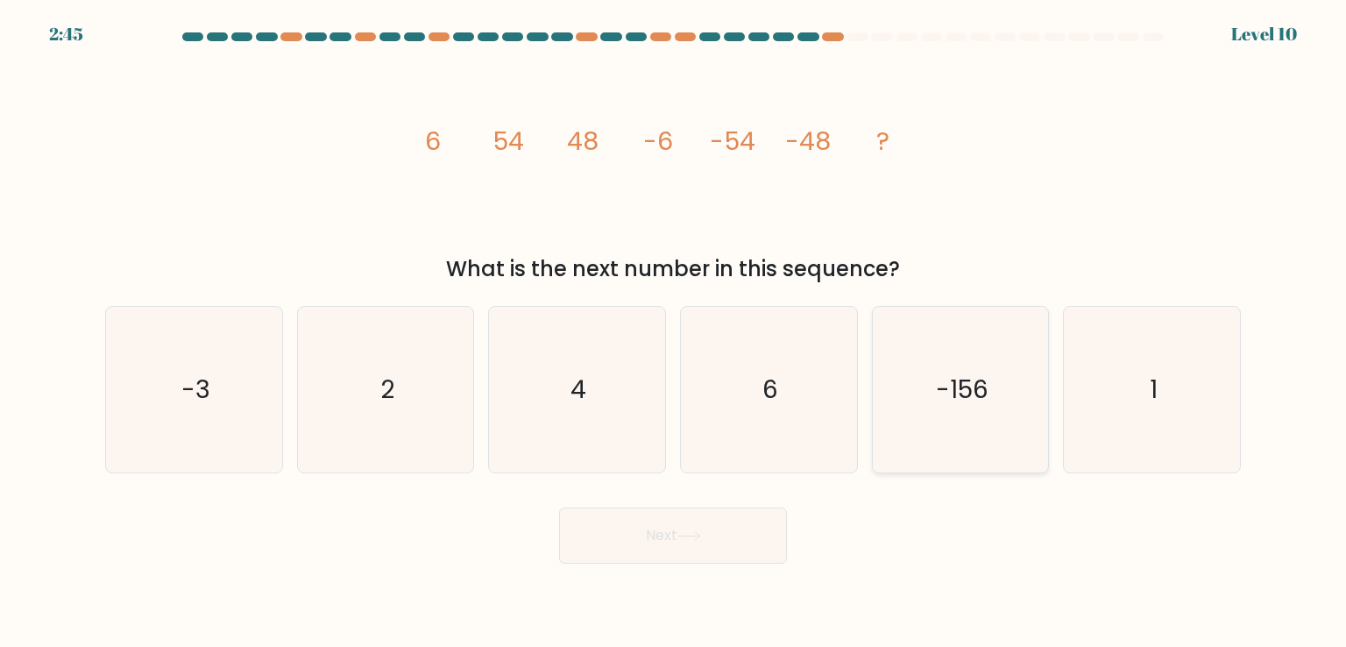
click at [946, 390] on text "-156" at bounding box center [962, 388] width 53 height 35
click at [674, 332] on input "e. -156" at bounding box center [673, 327] width 1 height 9
radio input "true"
click at [666, 534] on button "Next" at bounding box center [673, 535] width 228 height 56
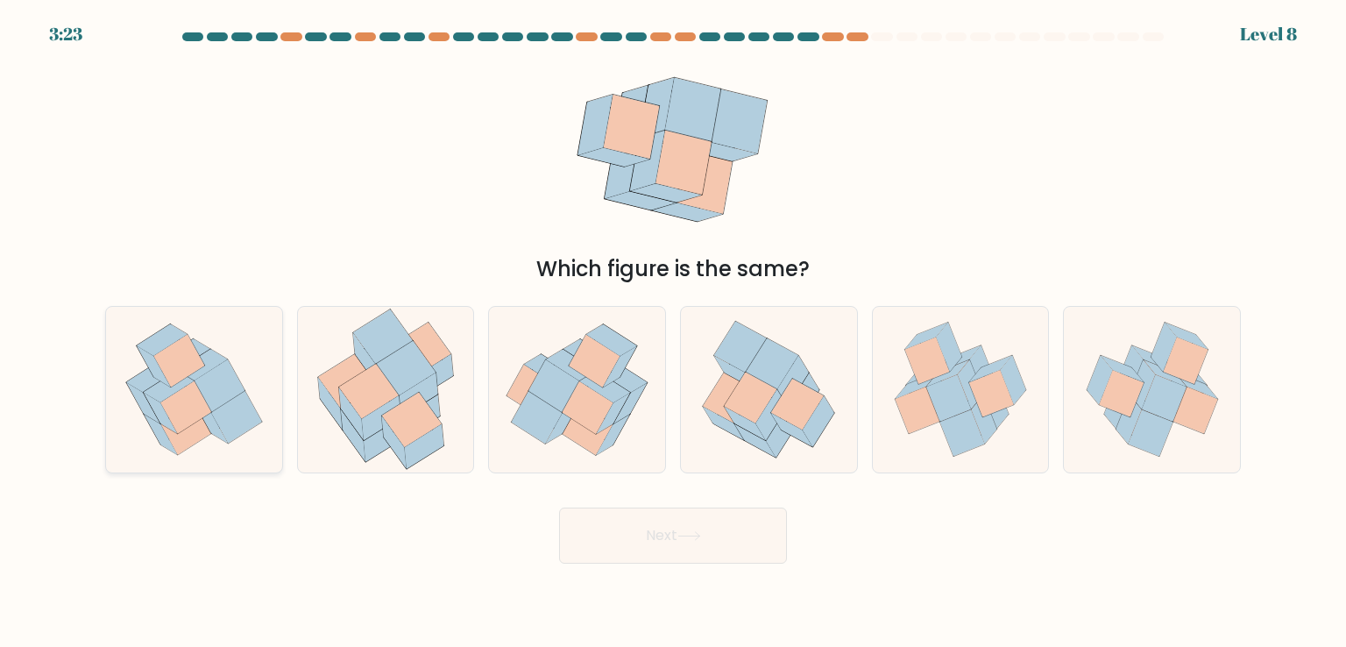
click at [189, 425] on icon at bounding box center [185, 428] width 51 height 53
click at [673, 332] on input "a." at bounding box center [673, 327] width 1 height 9
radio input "true"
click at [644, 534] on button "Next" at bounding box center [673, 535] width 228 height 56
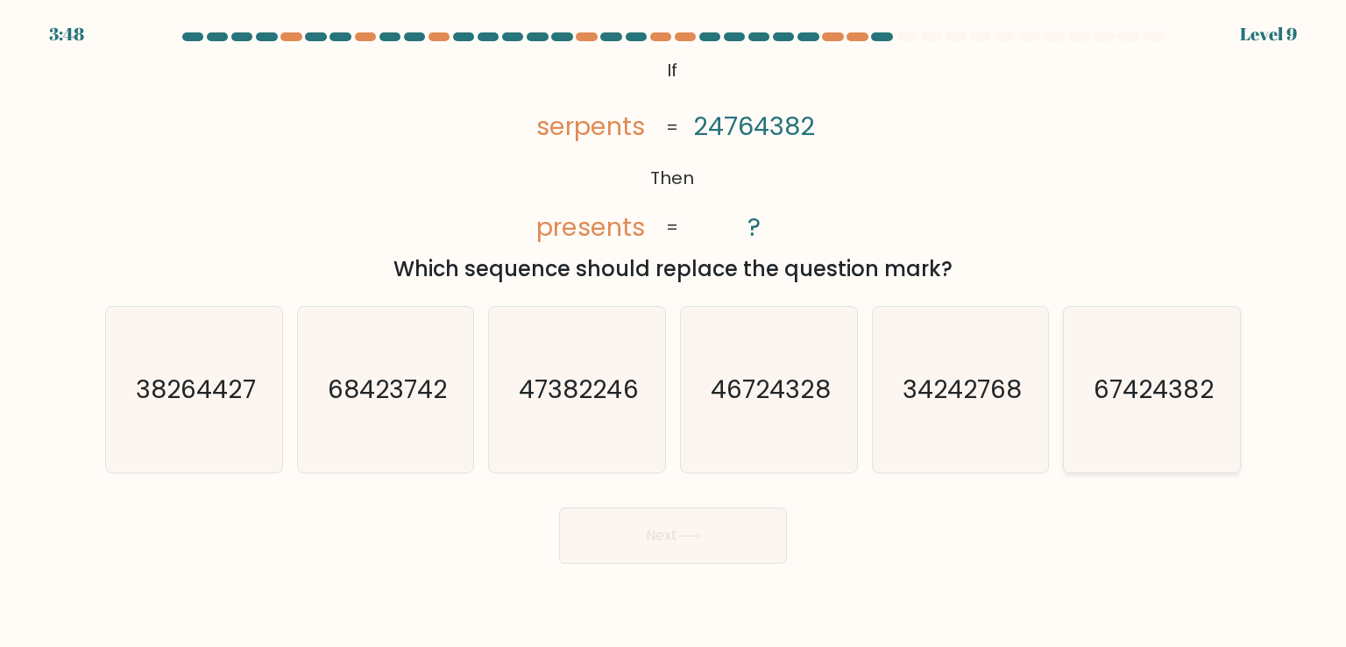
click at [1192, 421] on icon "67424382" at bounding box center [1151, 389] width 165 height 165
click at [674, 332] on input "f. 67424382" at bounding box center [673, 327] width 1 height 9
radio input "true"
click at [739, 548] on button "Next" at bounding box center [673, 535] width 228 height 56
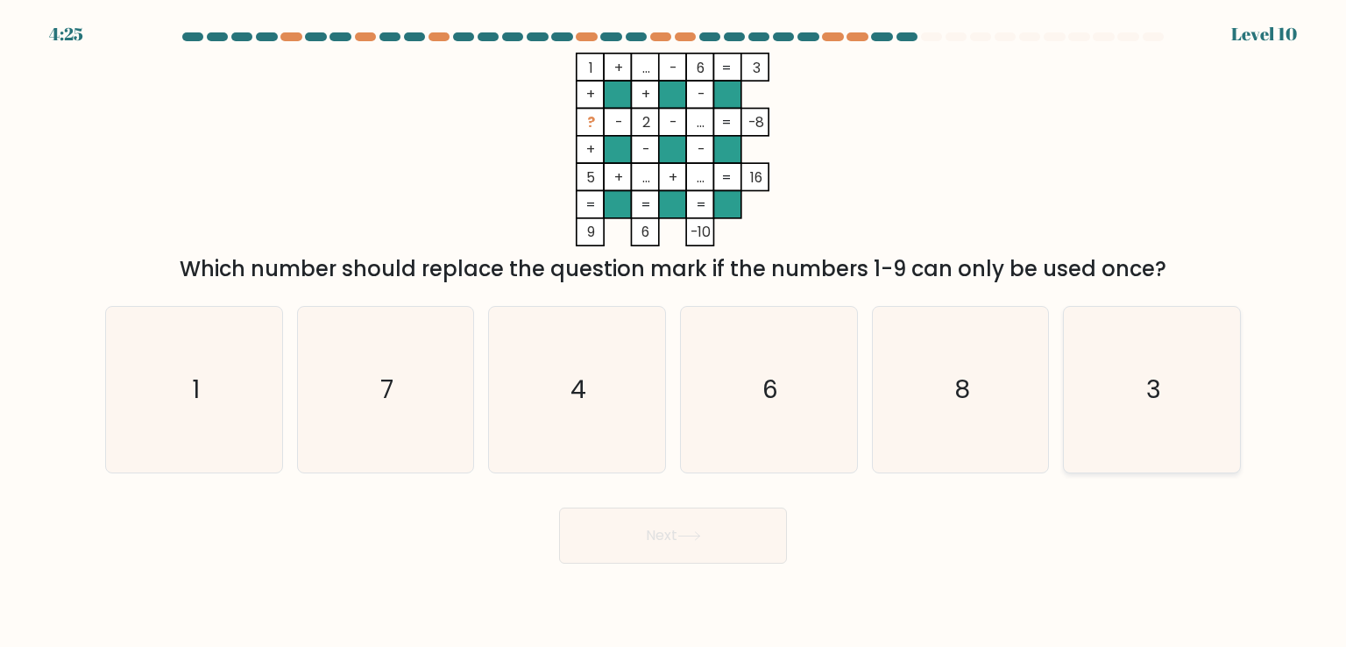
click at [1127, 433] on icon "3" at bounding box center [1151, 389] width 165 height 165
click at [674, 332] on input "f. 3" at bounding box center [673, 327] width 1 height 9
radio input "true"
click at [701, 521] on button "Next" at bounding box center [673, 535] width 228 height 56
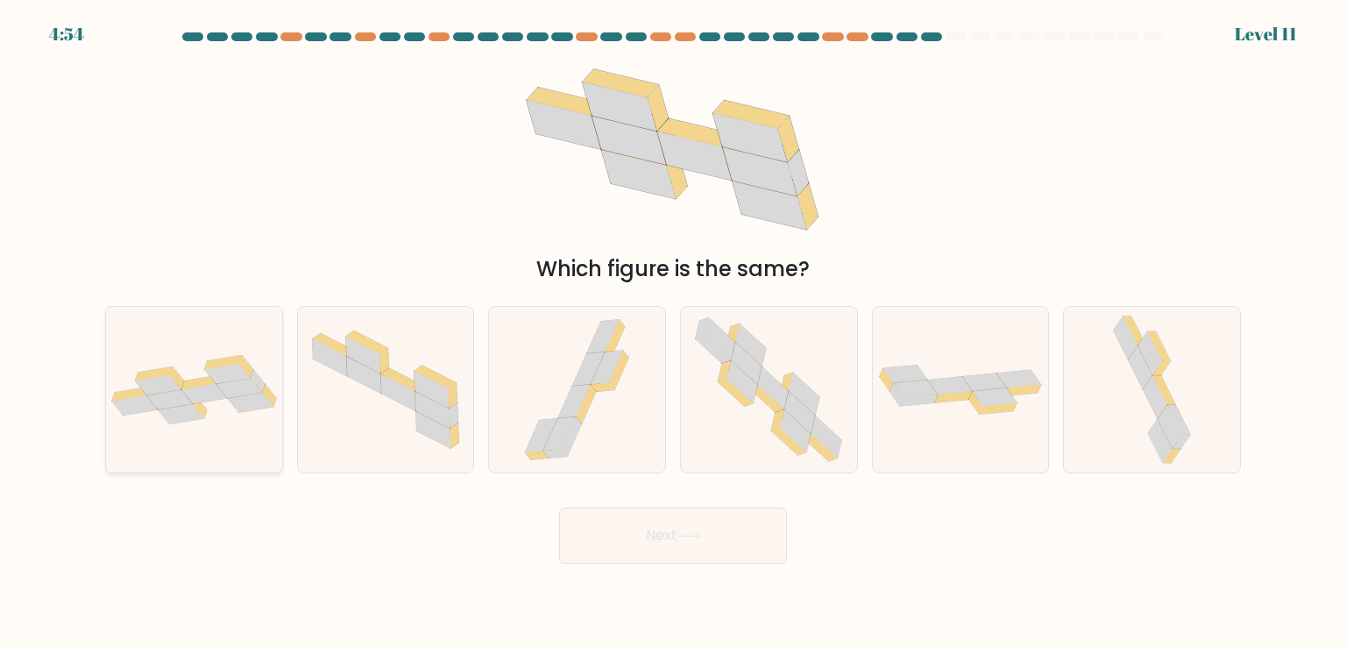
click at [170, 392] on icon at bounding box center [169, 400] width 46 height 20
click at [673, 332] on input "a." at bounding box center [673, 327] width 1 height 9
radio input "true"
click at [648, 537] on button "Next" at bounding box center [673, 535] width 228 height 56
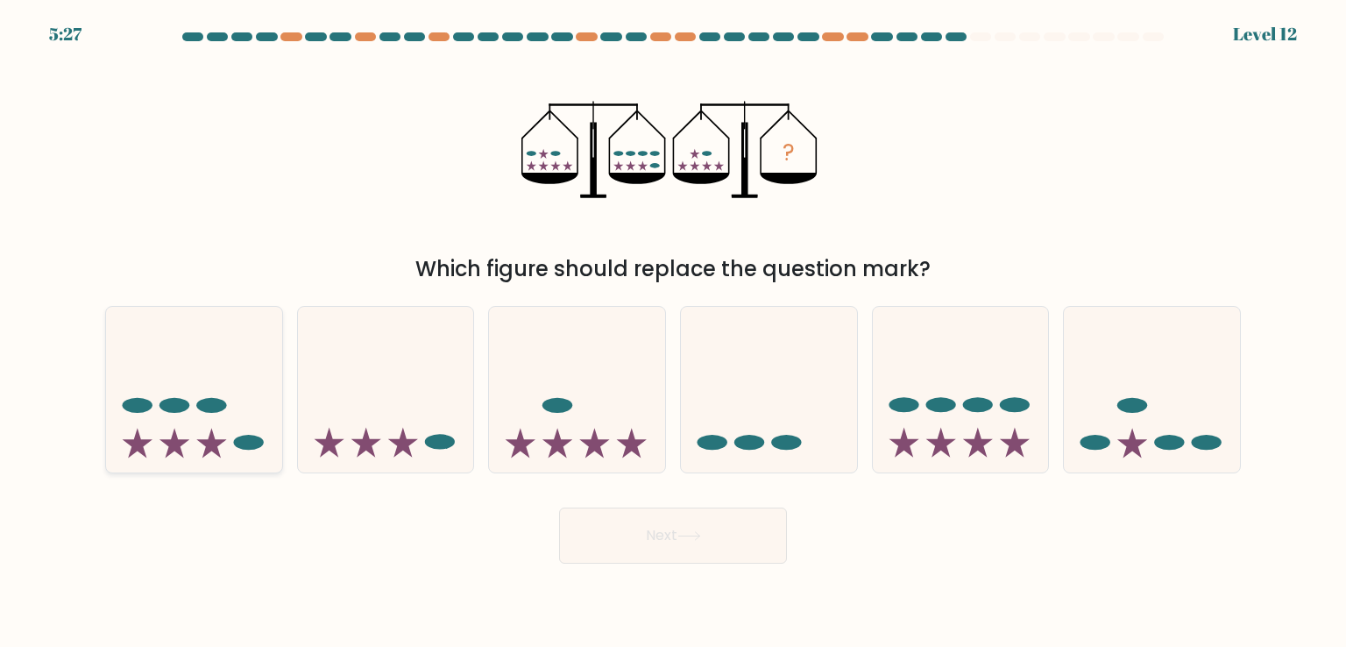
click at [162, 452] on icon at bounding box center [194, 388] width 176 height 145
click at [673, 332] on input "a." at bounding box center [673, 327] width 1 height 9
radio input "true"
click at [637, 531] on button "Next" at bounding box center [673, 535] width 228 height 56
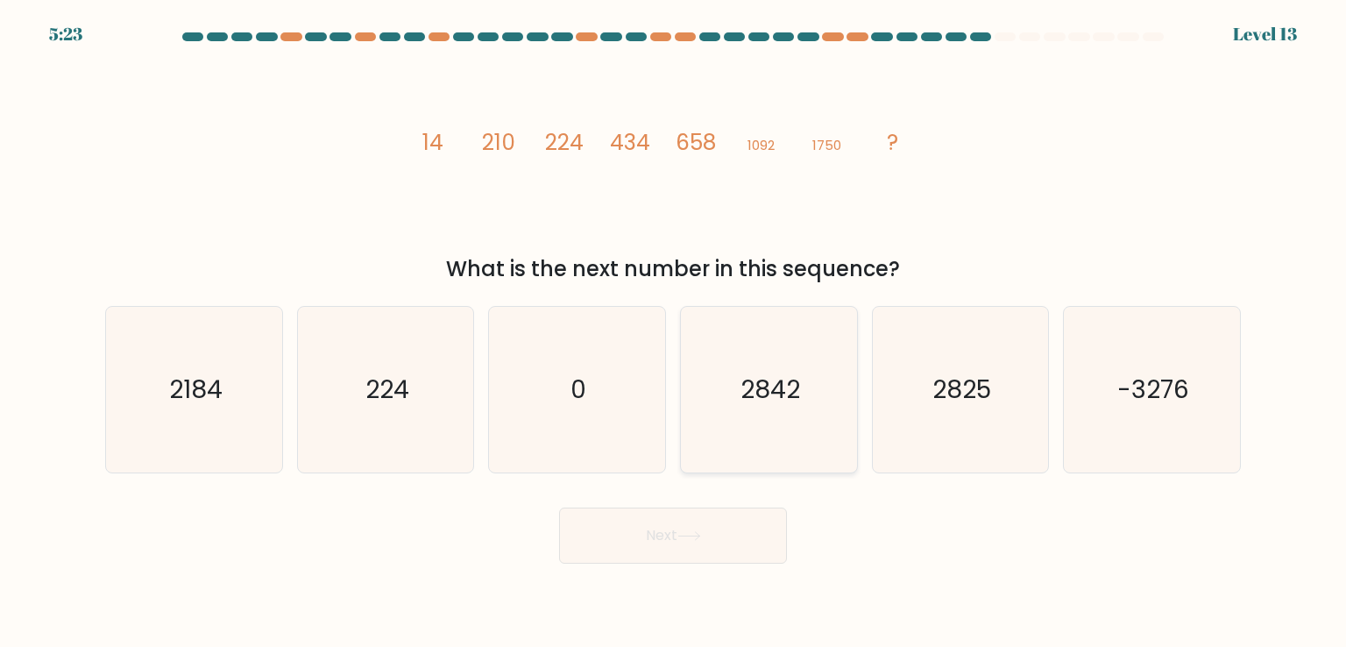
click at [769, 373] on text "2842" at bounding box center [770, 388] width 60 height 35
click at [674, 332] on input "d. 2842" at bounding box center [673, 327] width 1 height 9
radio input "true"
click at [717, 527] on button "Next" at bounding box center [673, 535] width 228 height 56
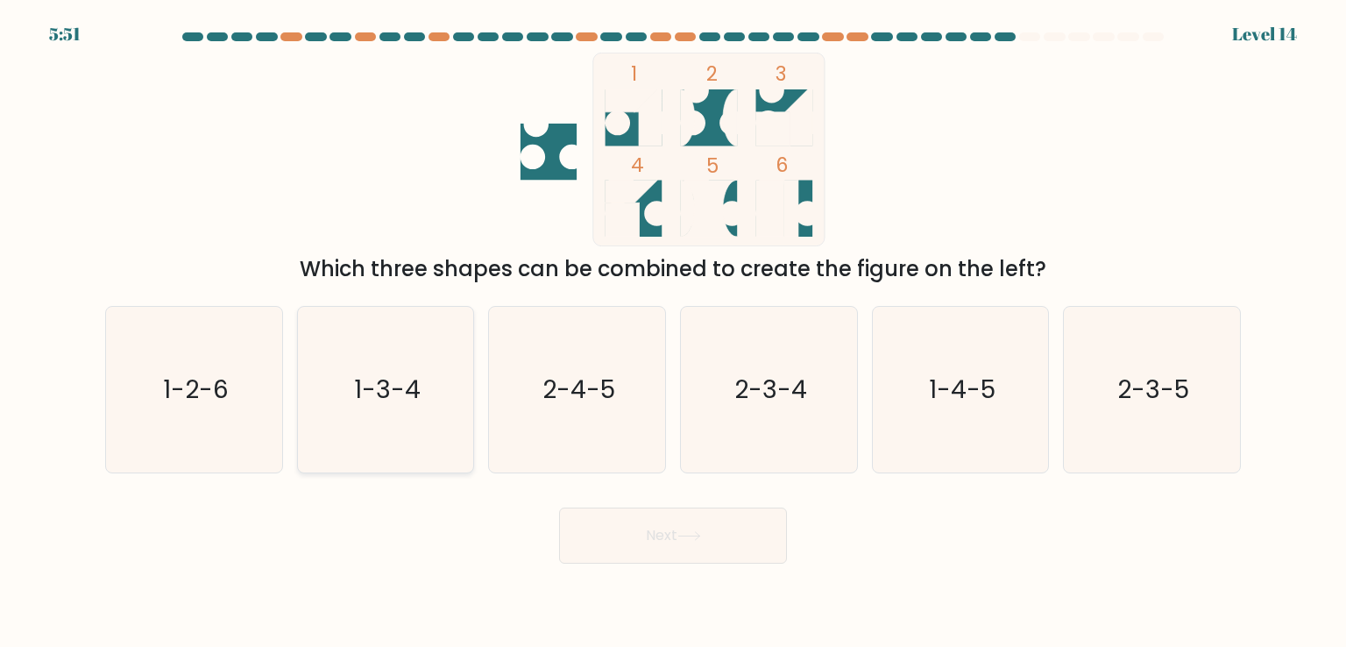
click at [394, 377] on text "1-3-4" at bounding box center [387, 388] width 67 height 35
click at [673, 332] on input "b. 1-3-4" at bounding box center [673, 327] width 1 height 9
radio input "true"
click at [627, 527] on button "Next" at bounding box center [673, 535] width 228 height 56
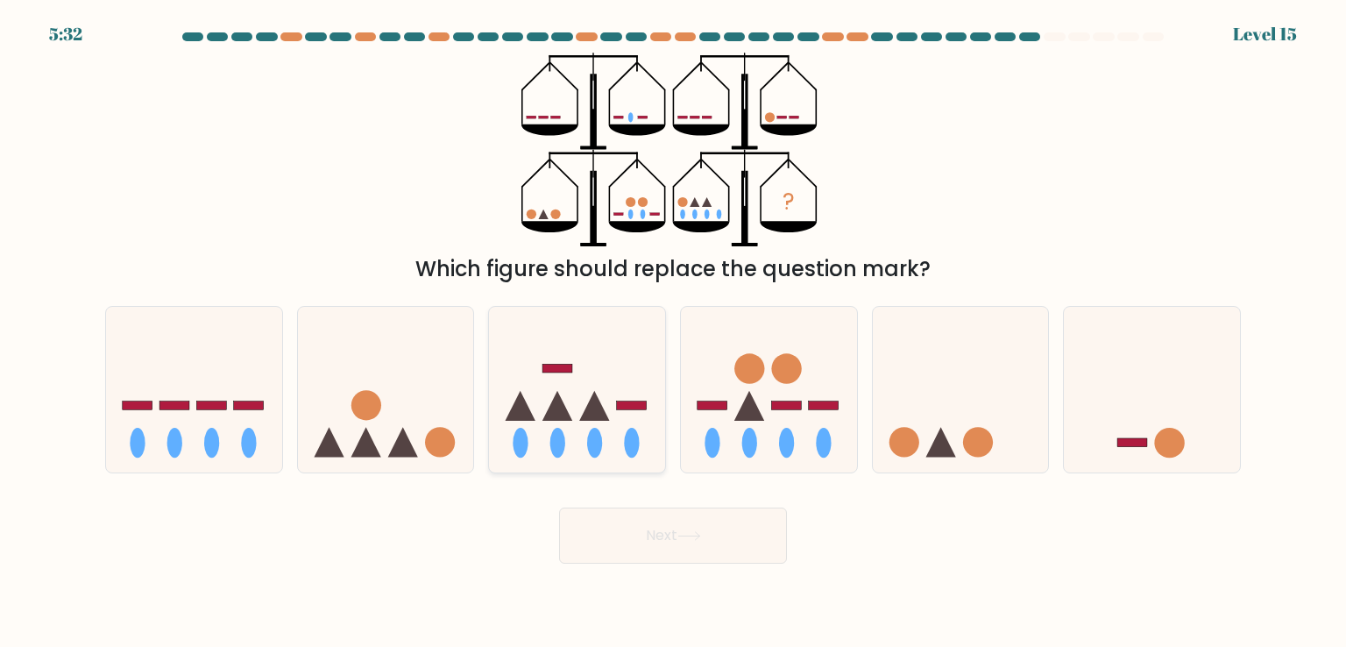
click at [567, 404] on icon at bounding box center [577, 388] width 176 height 145
click at [673, 332] on input "c." at bounding box center [673, 327] width 1 height 9
radio input "true"
click at [668, 529] on button "Next" at bounding box center [673, 535] width 228 height 56
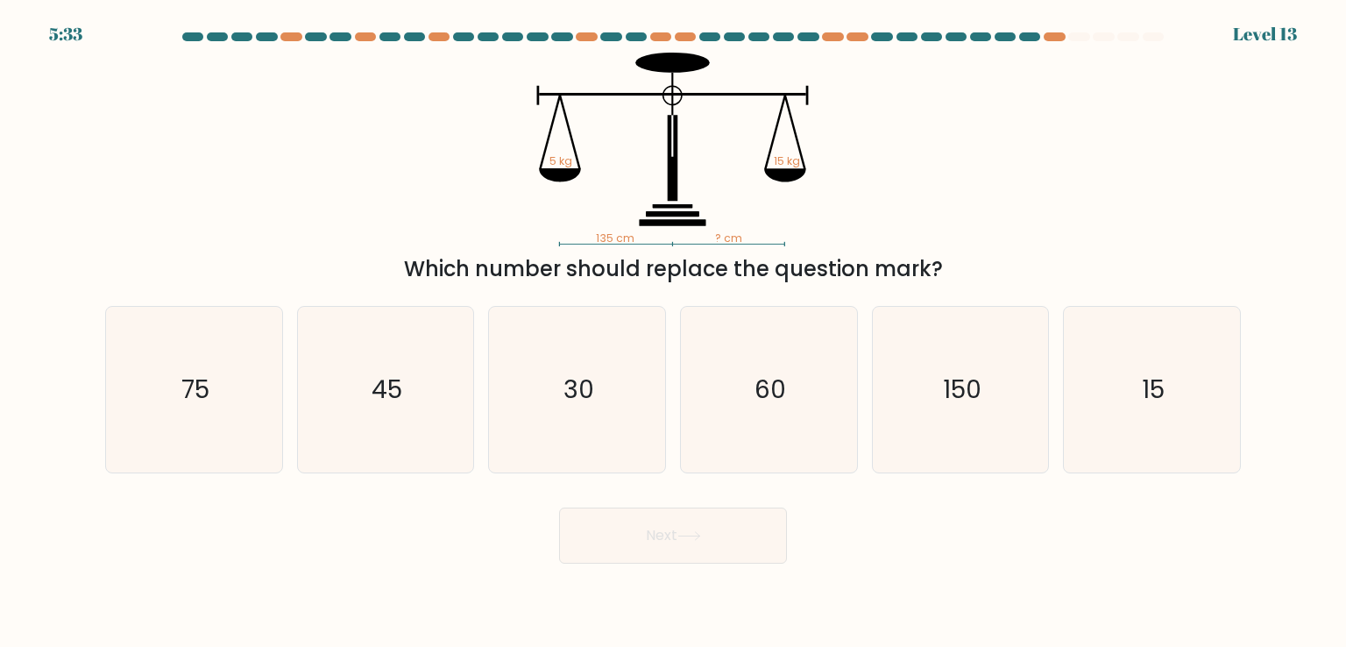
click at [559, 507] on button "Next" at bounding box center [673, 535] width 228 height 56
click at [419, 448] on icon "45" at bounding box center [385, 389] width 165 height 165
click at [673, 332] on input "b. 45" at bounding box center [673, 327] width 1 height 9
radio input "true"
click at [696, 534] on icon at bounding box center [689, 536] width 24 height 10
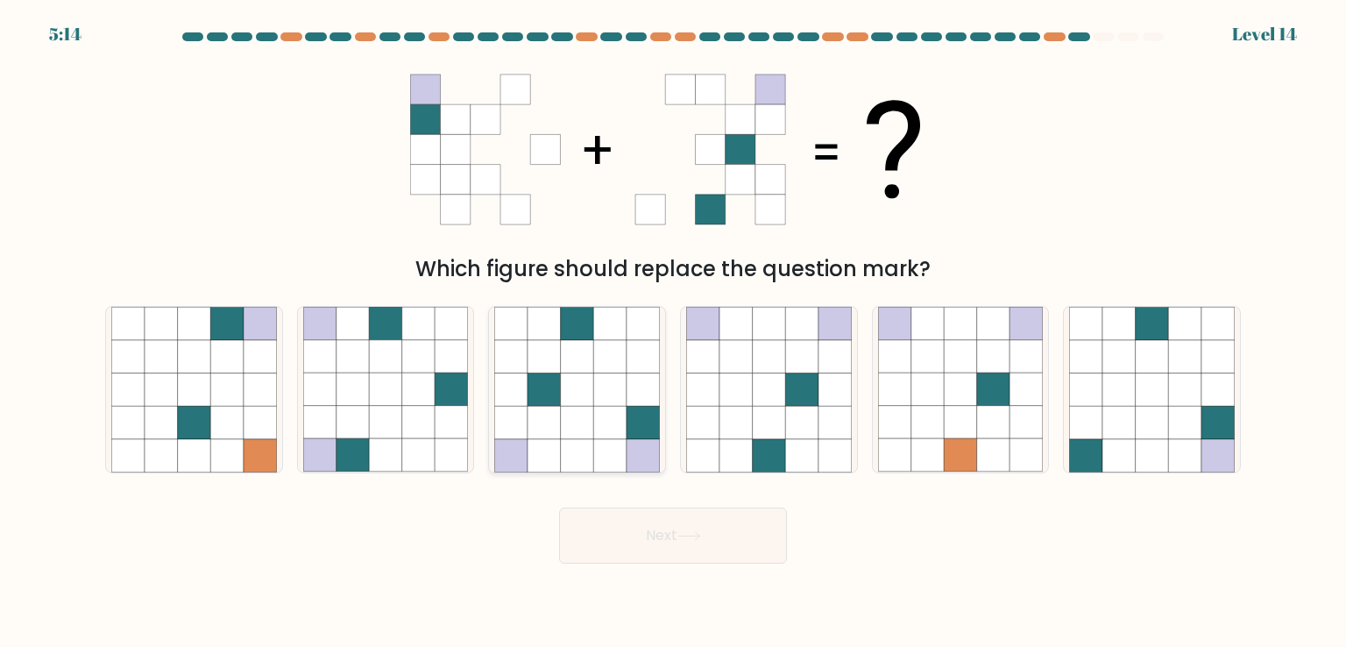
click at [589, 391] on icon at bounding box center [577, 389] width 33 height 33
click at [673, 332] on input "c." at bounding box center [673, 327] width 1 height 9
radio input "true"
click at [722, 530] on button "Next" at bounding box center [673, 535] width 228 height 56
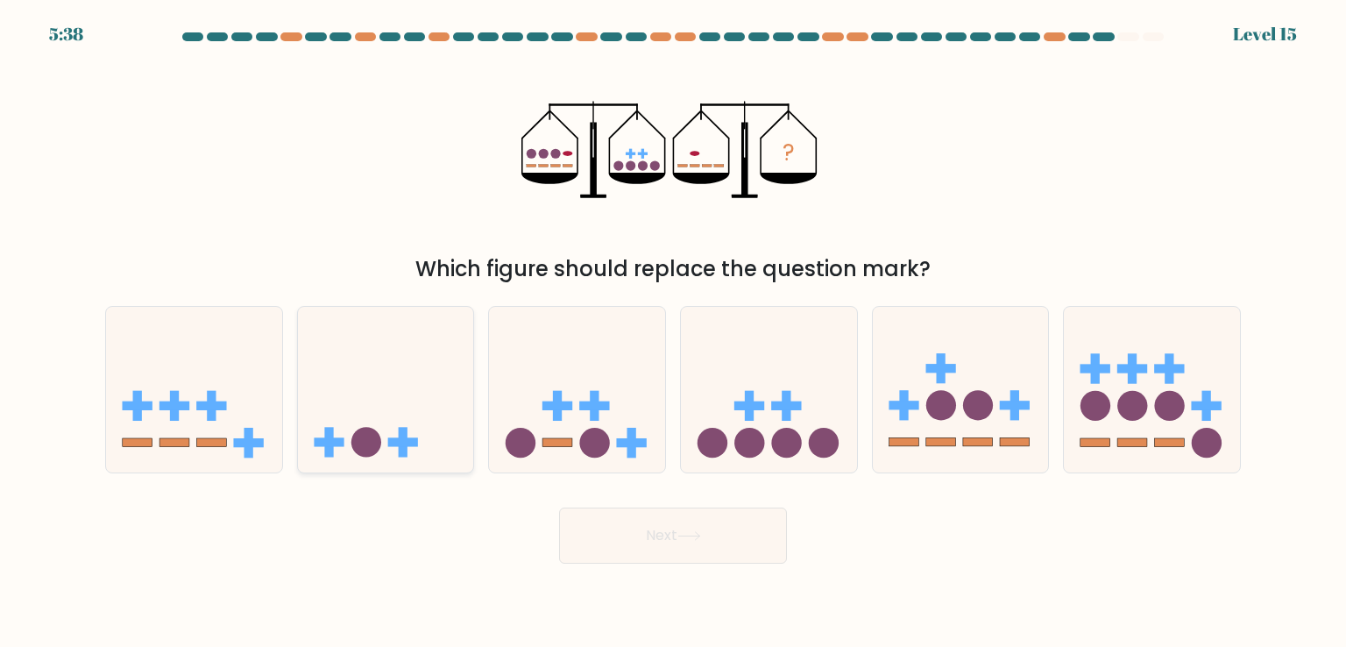
click at [415, 395] on icon at bounding box center [386, 388] width 176 height 145
click at [673, 332] on input "b." at bounding box center [673, 327] width 1 height 9
radio input "true"
click at [732, 543] on button "Next" at bounding box center [673, 535] width 228 height 56
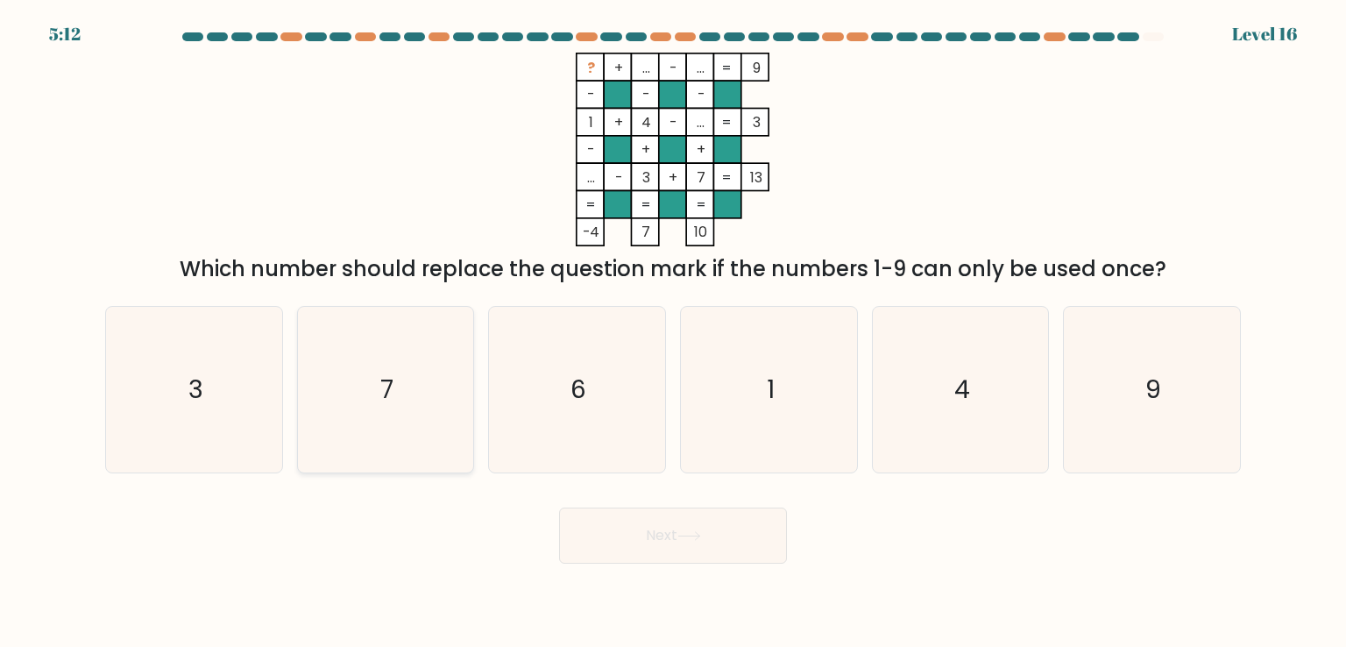
click at [340, 446] on icon "7" at bounding box center [385, 389] width 165 height 165
click at [673, 332] on input "b. 7" at bounding box center [673, 327] width 1 height 9
radio input "true"
click at [637, 537] on button "Next" at bounding box center [673, 535] width 228 height 56
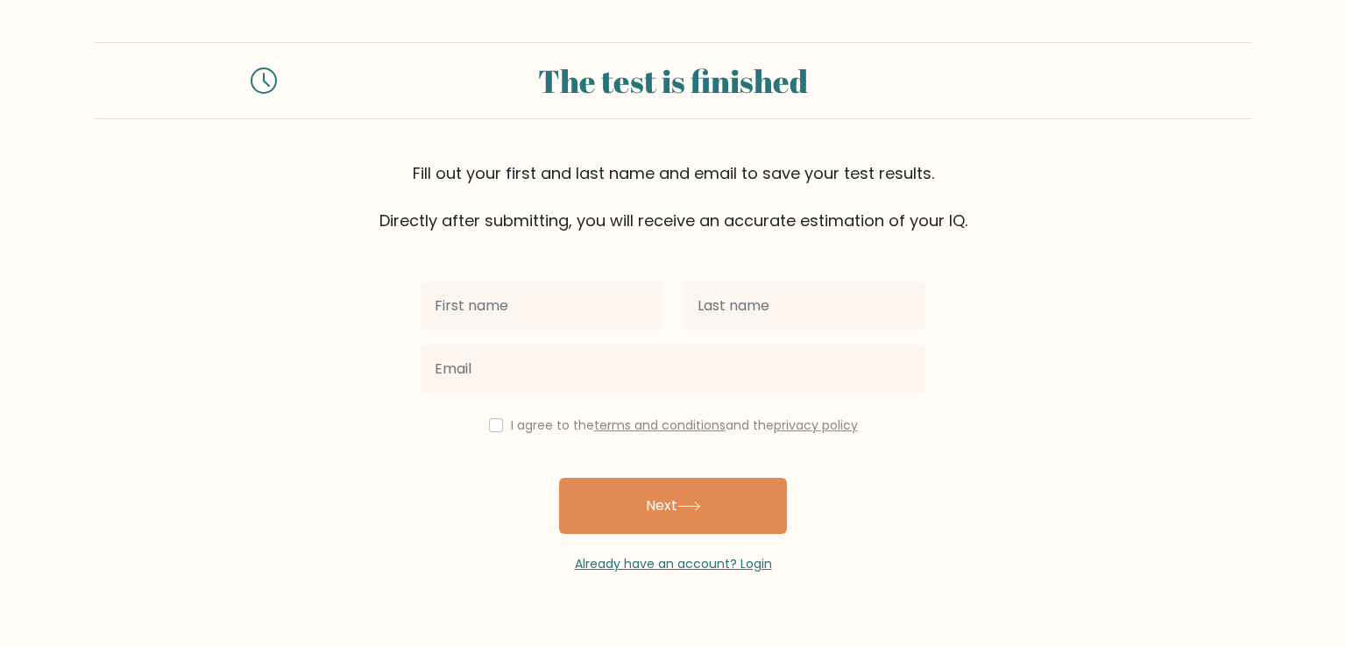
click at [510, 327] on input "text" at bounding box center [542, 305] width 242 height 49
type input "j"
type input "H"
type input "[PERSON_NAME]"
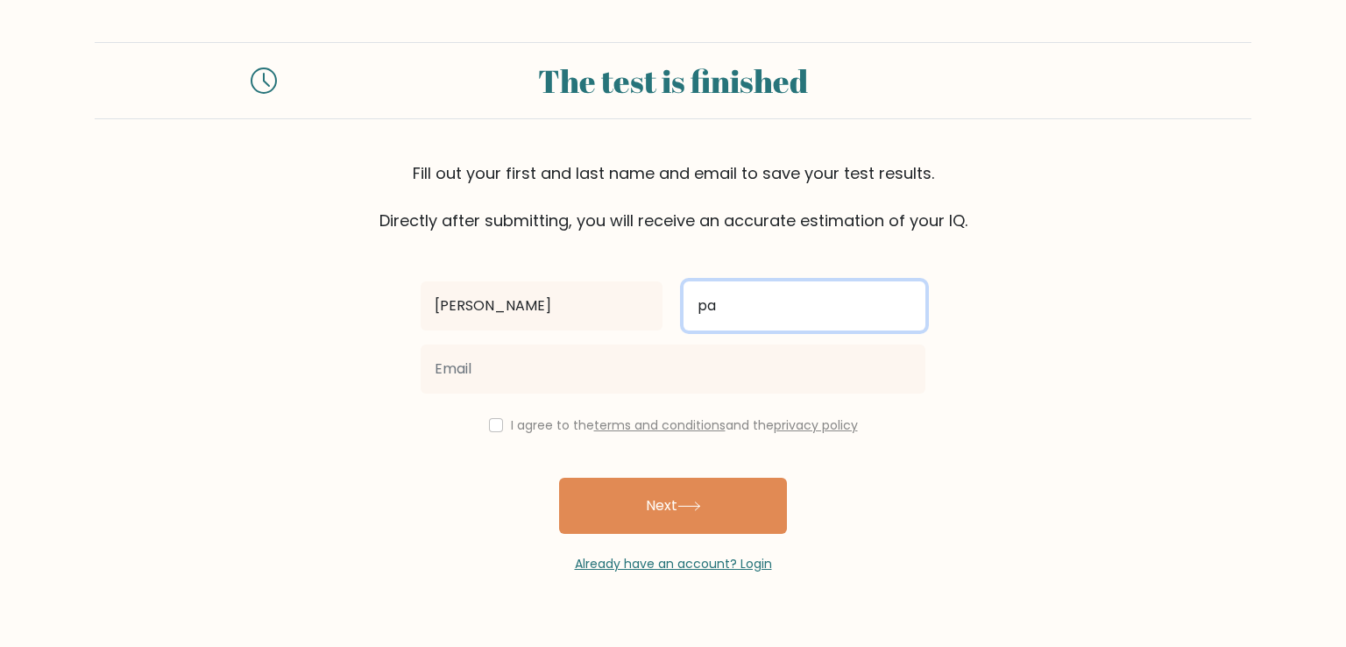
type input "p"
type input "[PERSON_NAME]"
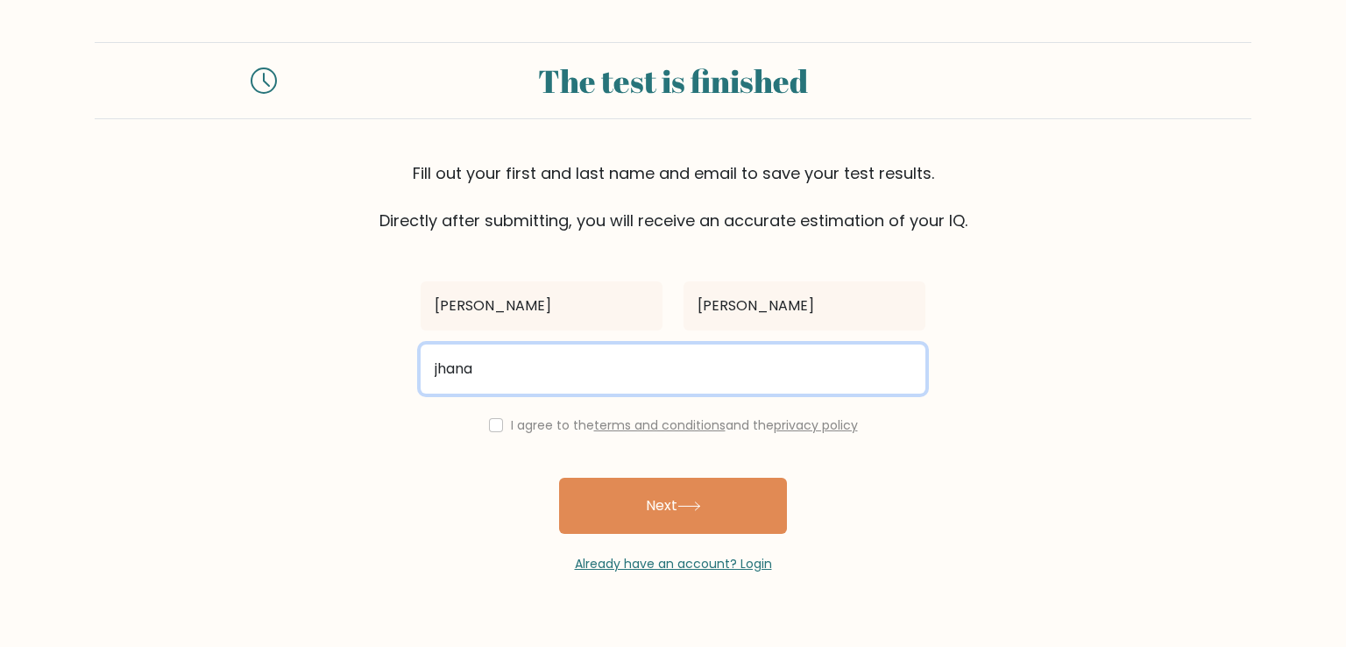
type input "jhanapajarillo23@gmail.com"
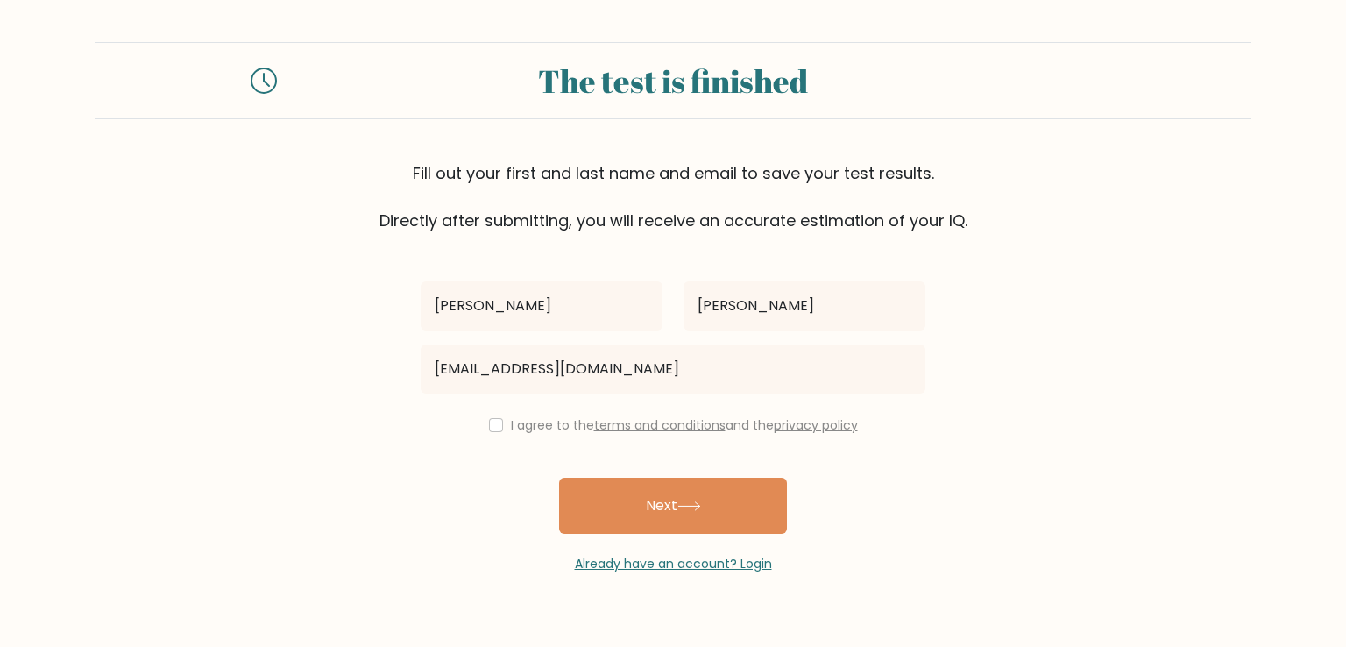
click at [498, 421] on div "I agree to the terms and conditions and the privacy policy" at bounding box center [673, 424] width 526 height 21
click at [489, 426] on input "checkbox" at bounding box center [496, 425] width 14 height 14
checkbox input "true"
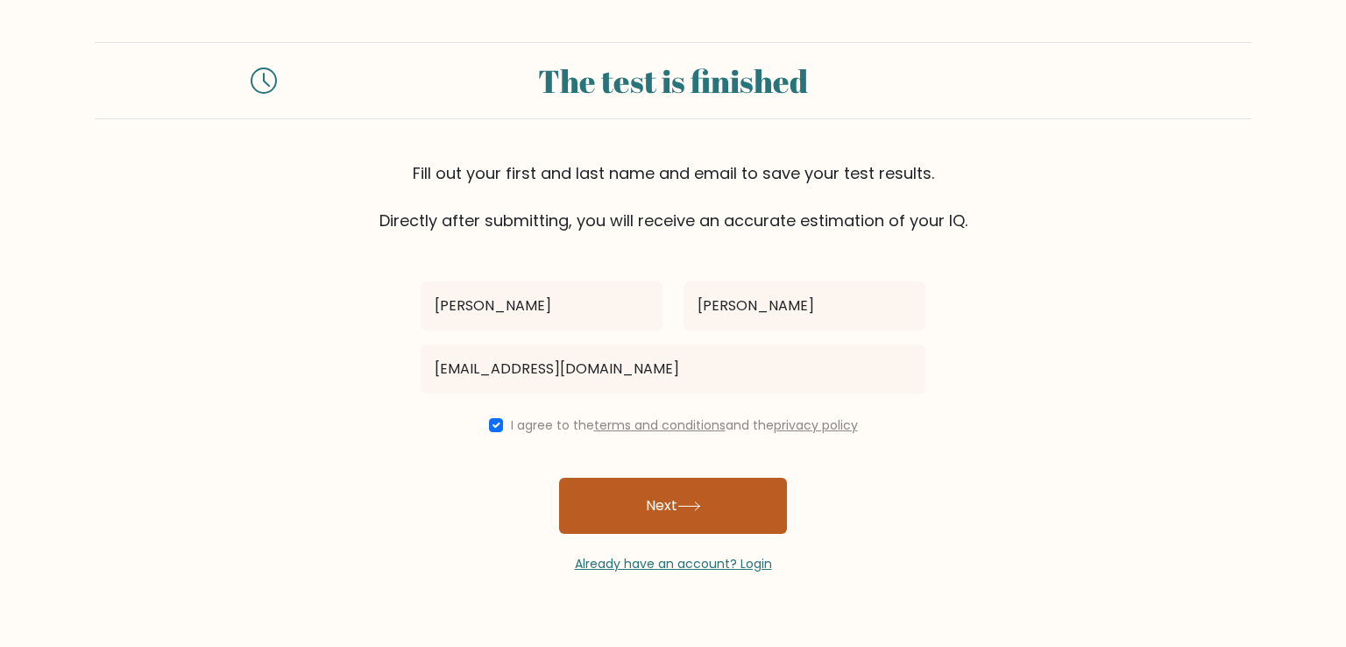
click at [645, 513] on button "Next" at bounding box center [673, 505] width 228 height 56
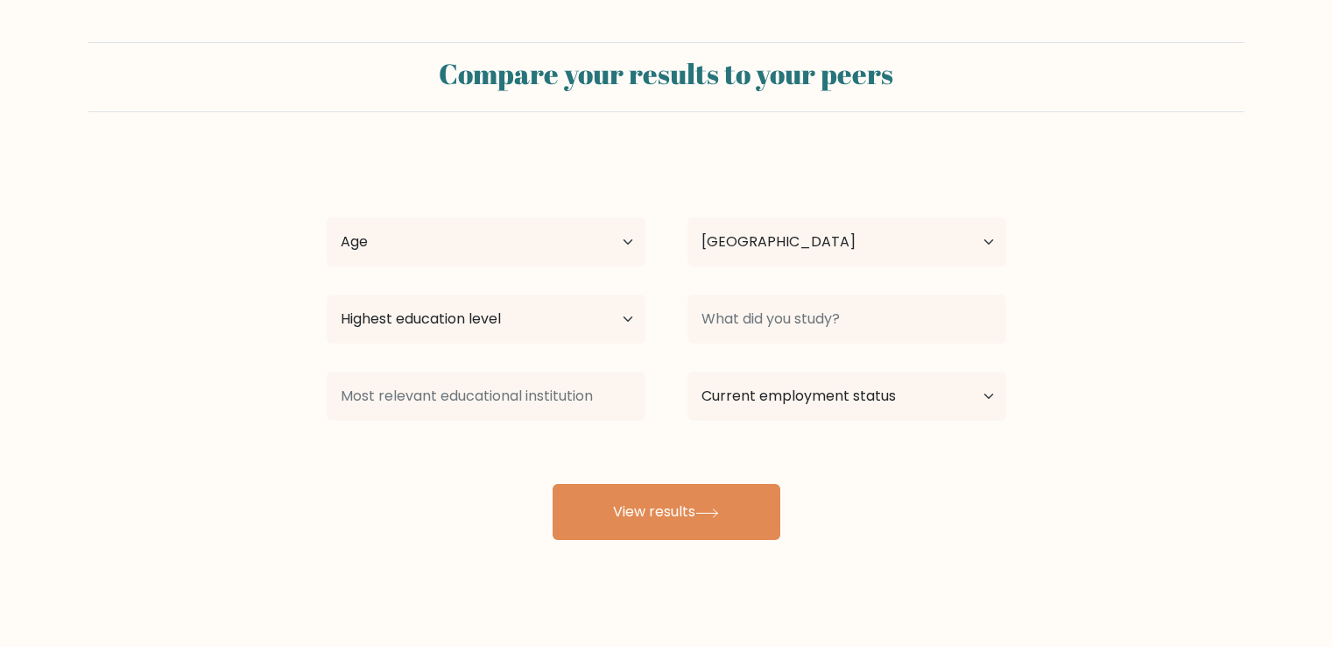
select select "PH"
click at [535, 229] on select "Age Under [DEMOGRAPHIC_DATA] [DEMOGRAPHIC_DATA] [DEMOGRAPHIC_DATA] [DEMOGRAPHIC…" at bounding box center [486, 241] width 319 height 49
select select "18_24"
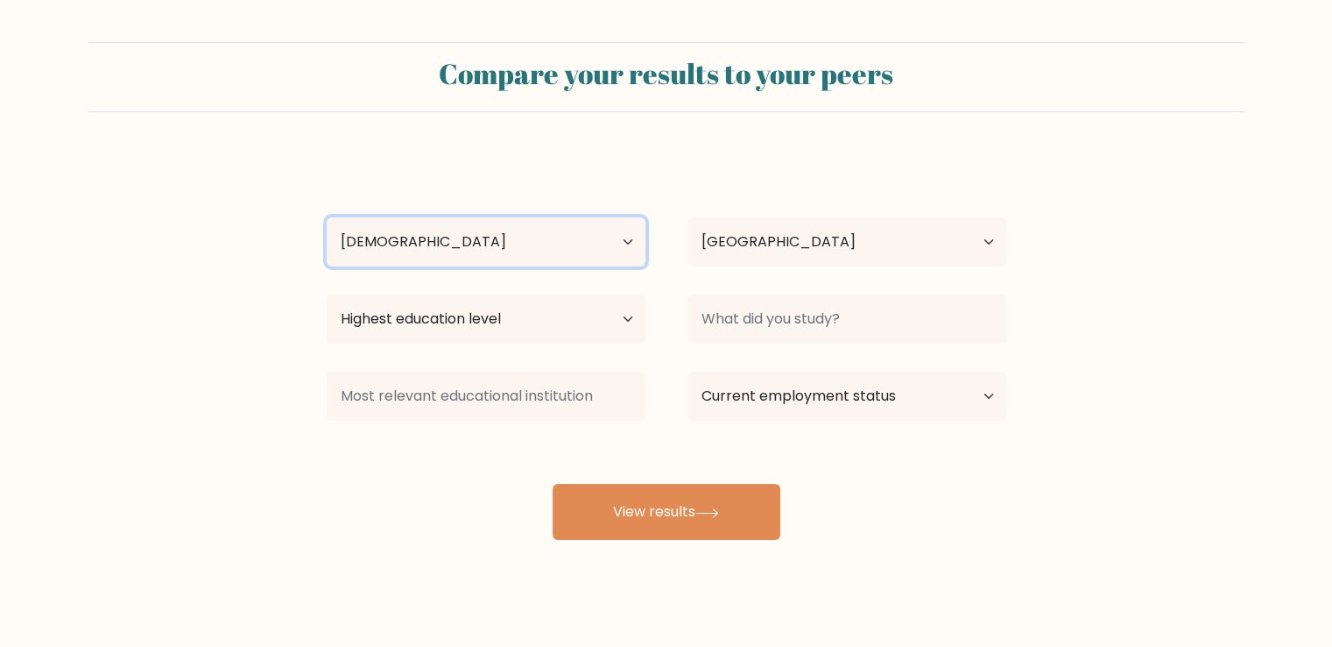
click at [327, 217] on select "Age Under 18 years old 18-24 years old 25-34 years old 35-44 years old 45-54 ye…" at bounding box center [486, 241] width 319 height 49
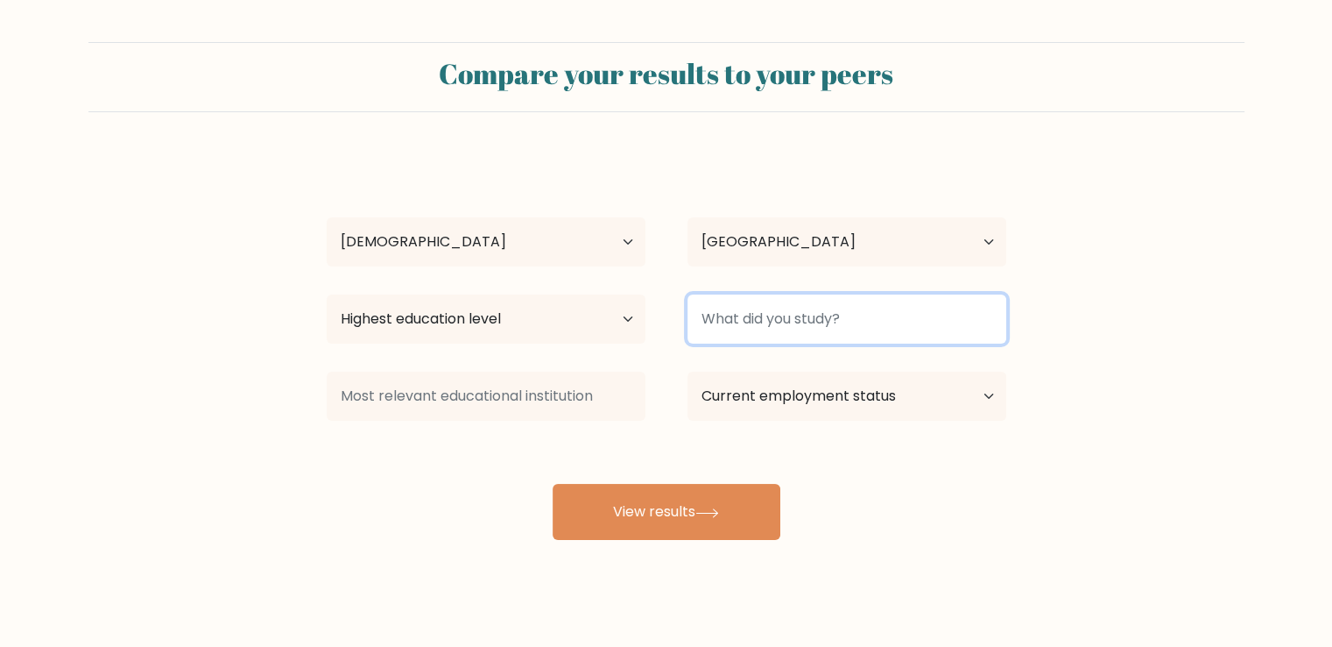
click at [809, 324] on input at bounding box center [847, 318] width 319 height 49
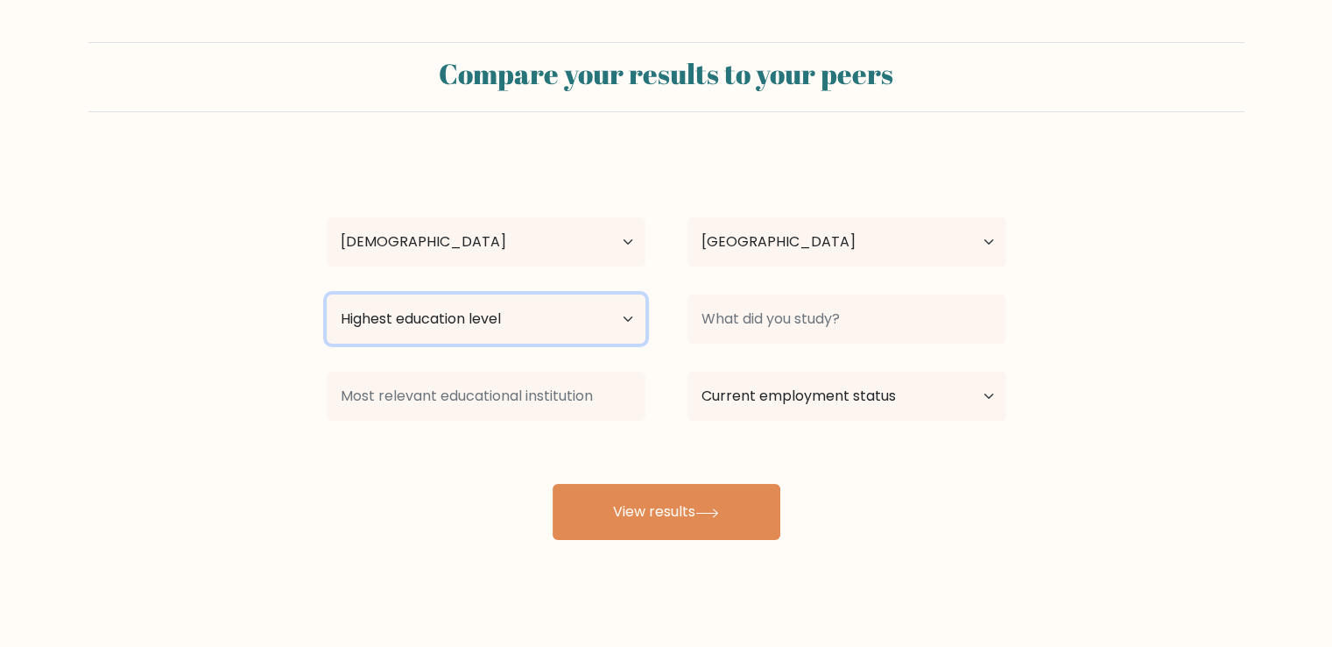
click at [552, 311] on select "Highest education level No schooling Primary Lower Secondary Upper Secondary Oc…" at bounding box center [486, 318] width 319 height 49
click at [327, 294] on select "Highest education level No schooling Primary Lower Secondary Upper Secondary Oc…" at bounding box center [486, 318] width 319 height 49
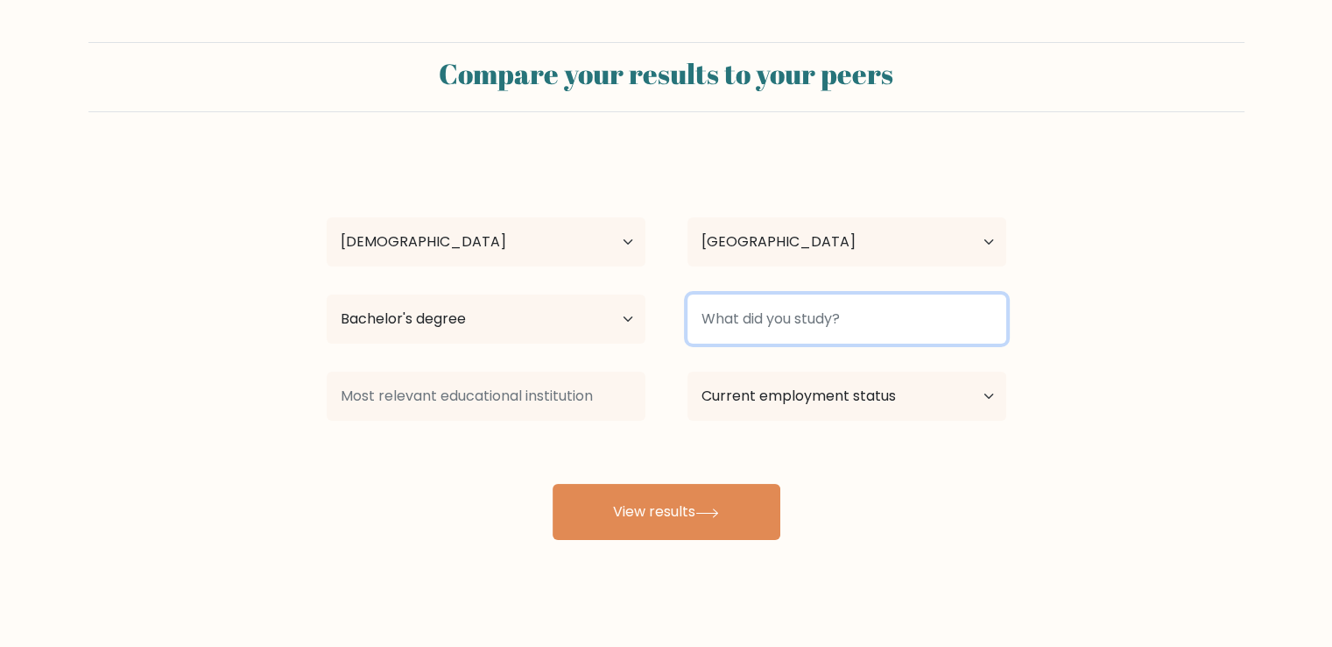
click at [771, 301] on input at bounding box center [847, 318] width 319 height 49
click at [773, 319] on input at bounding box center [847, 318] width 319 height 49
click at [773, 325] on input at bounding box center [847, 318] width 319 height 49
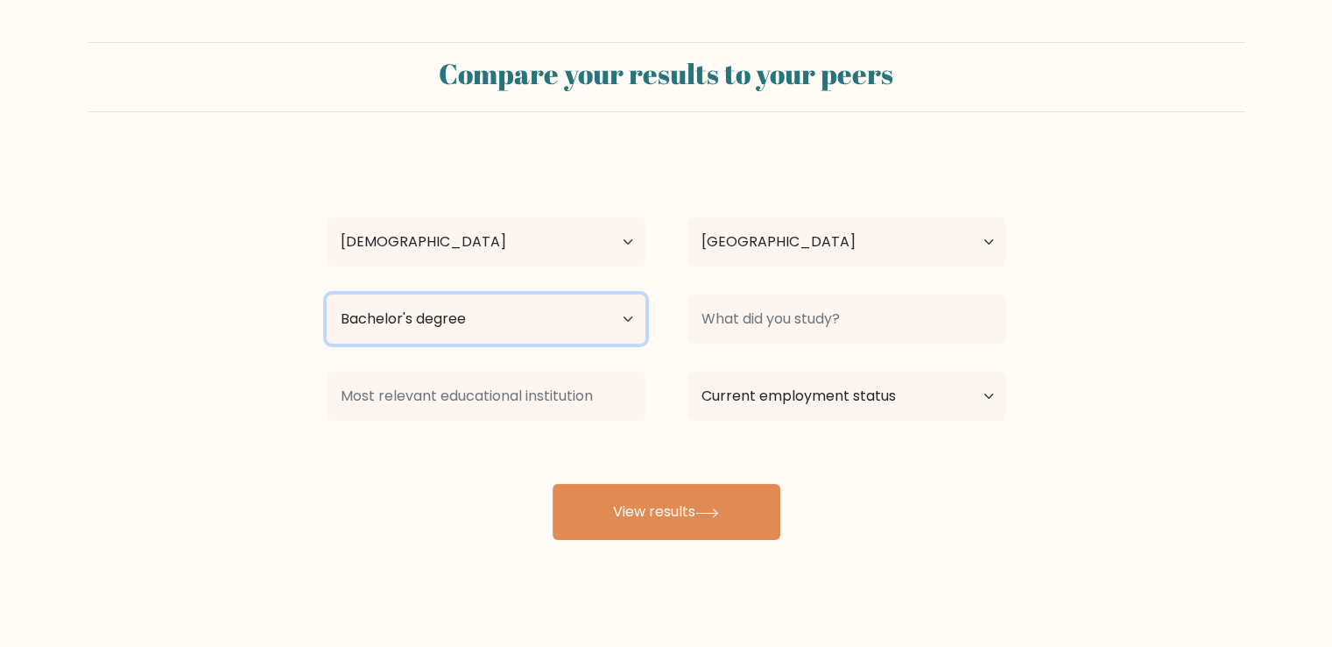
click at [619, 326] on select "Highest education level No schooling Primary Lower Secondary Upper Secondary Oc…" at bounding box center [486, 318] width 319 height 49
select select "upper_secondary"
click at [327, 294] on select "Highest education level No schooling Primary Lower Secondary Upper Secondary Oc…" at bounding box center [486, 318] width 319 height 49
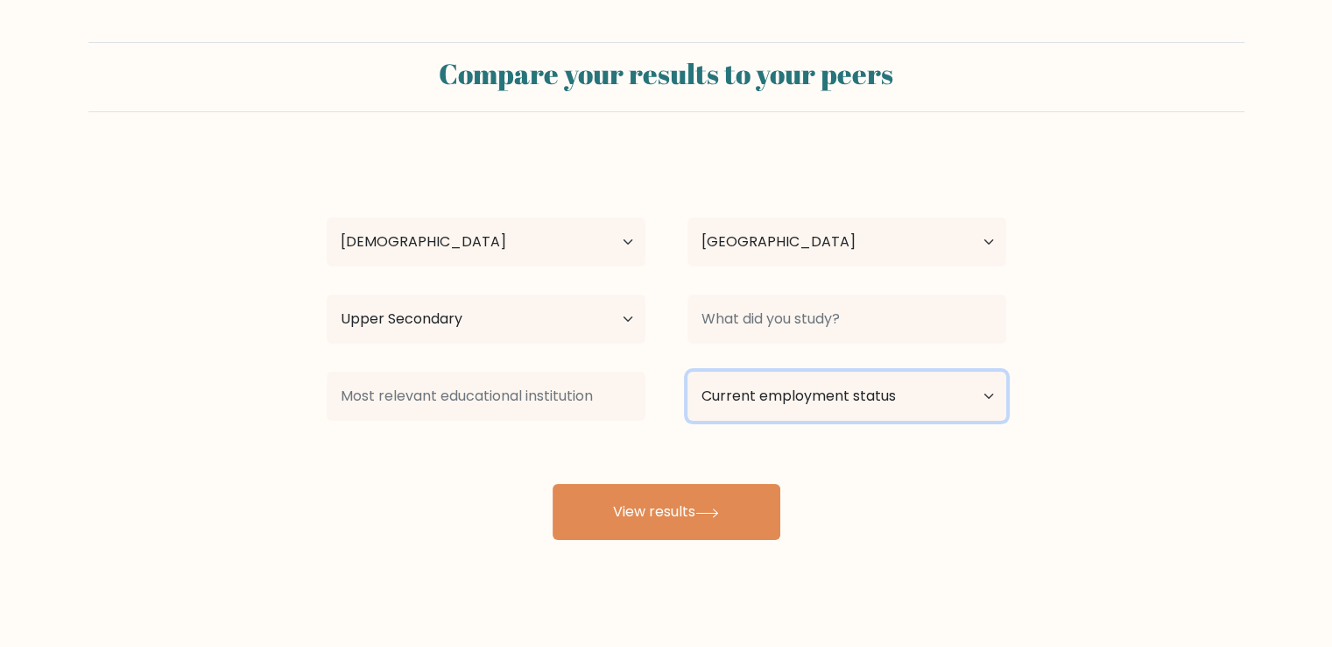
click at [827, 396] on select "Current employment status Employed Student Retired Other / prefer not to answer" at bounding box center [847, 395] width 319 height 49
select select "other"
click at [688, 371] on select "Current employment status Employed Student Retired Other / prefer not to answer" at bounding box center [847, 395] width 319 height 49
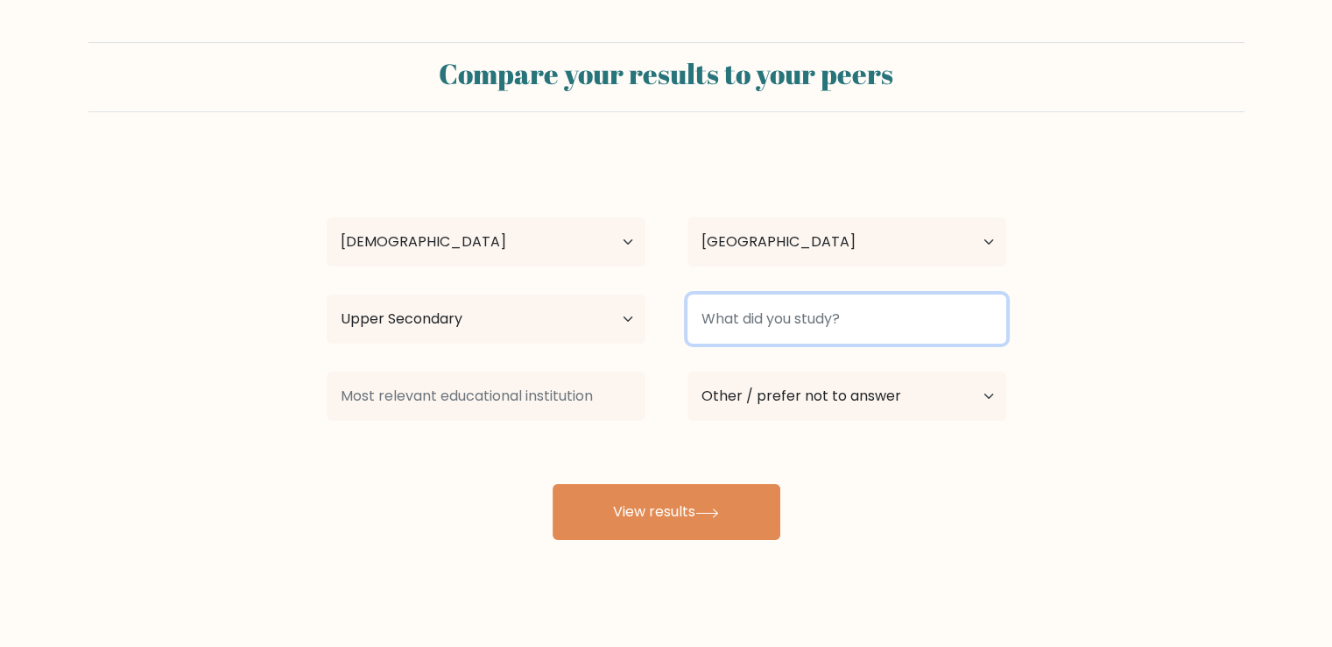
click at [802, 326] on input at bounding box center [847, 318] width 319 height 49
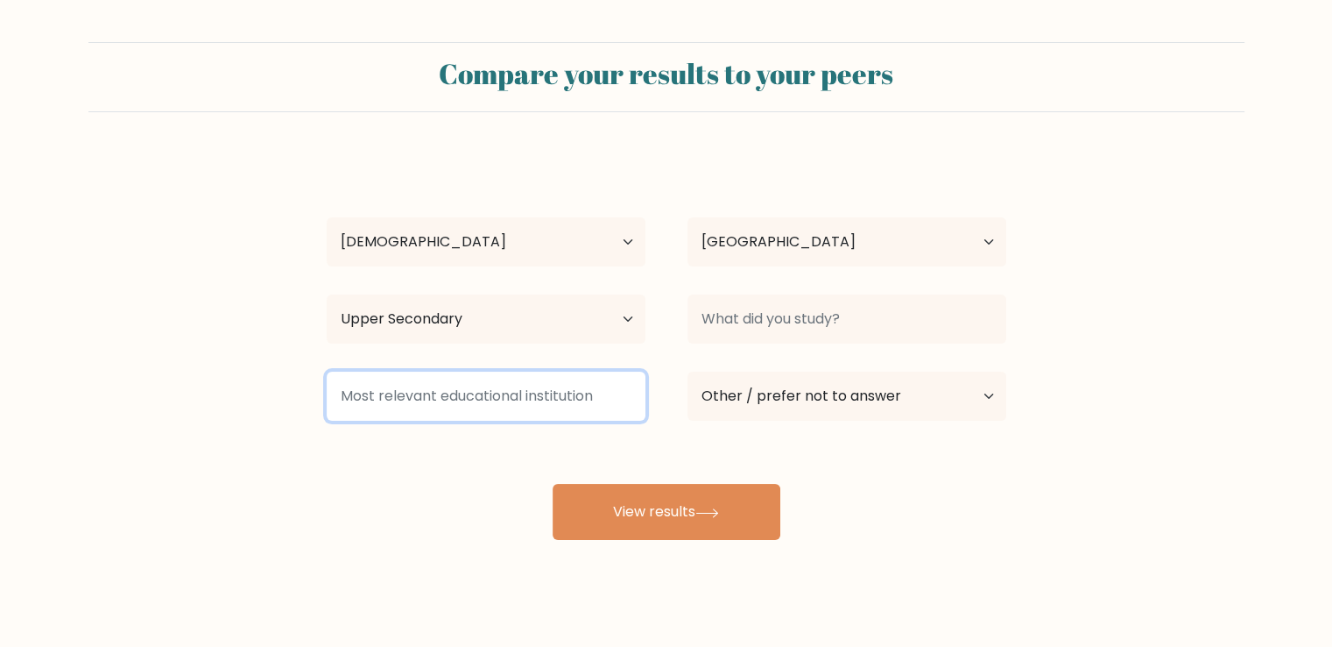
click at [516, 393] on input at bounding box center [486, 395] width 319 height 49
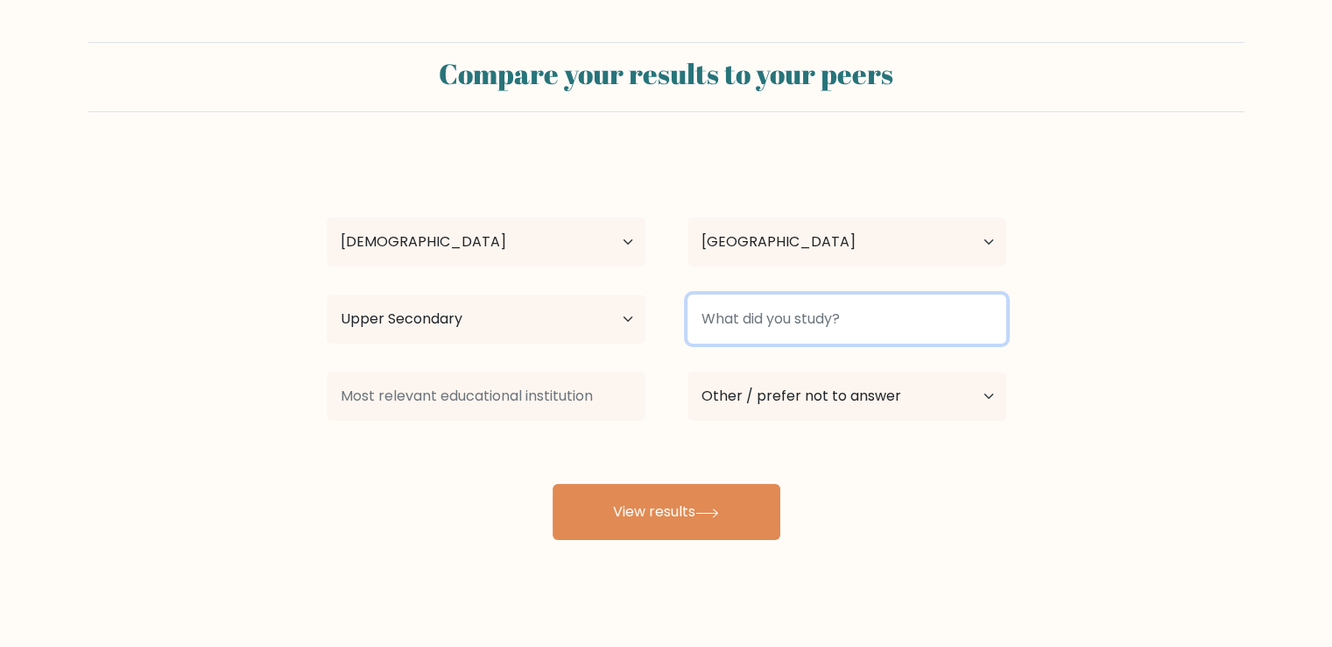
click at [816, 325] on input at bounding box center [847, 318] width 319 height 49
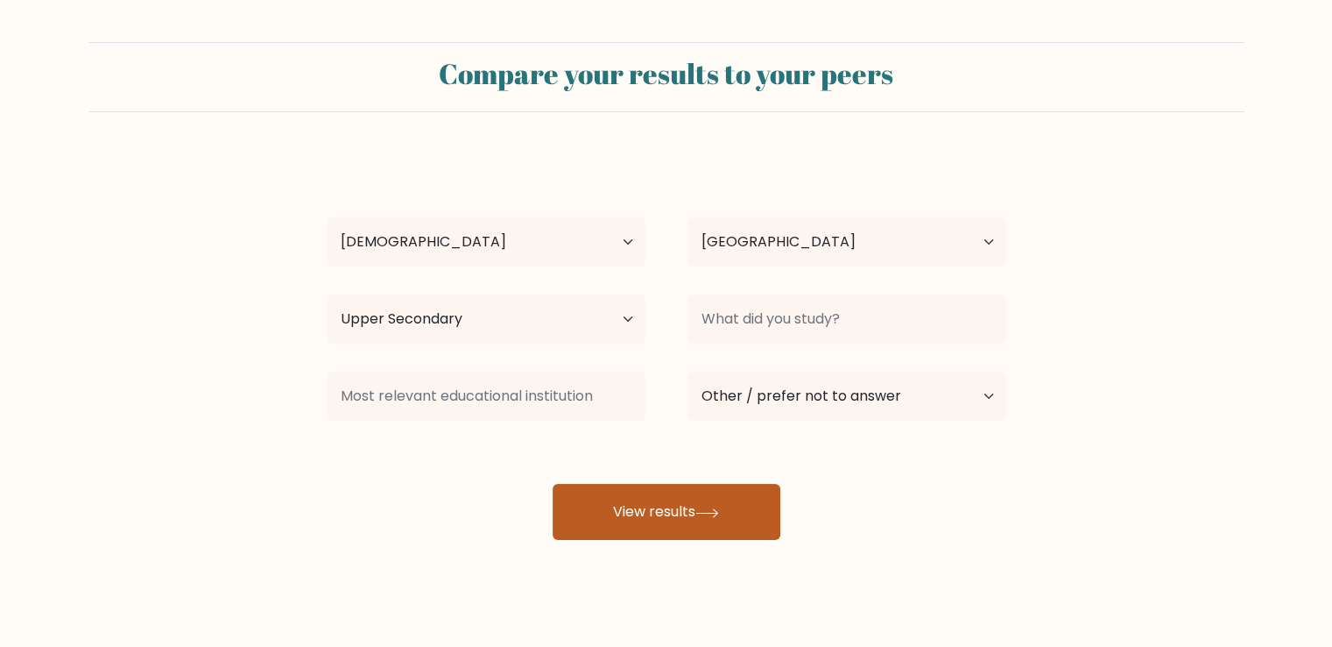
click at [700, 512] on button "View results" at bounding box center [667, 512] width 228 height 56
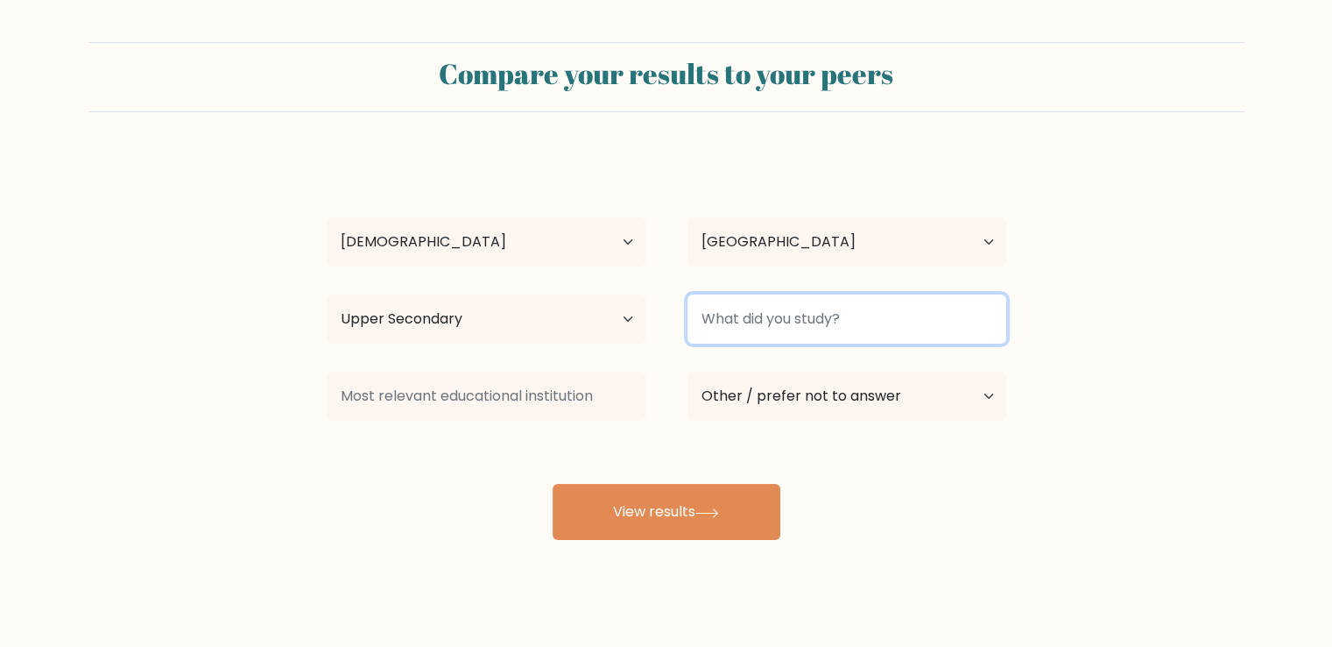
click at [847, 313] on input at bounding box center [847, 318] width 319 height 49
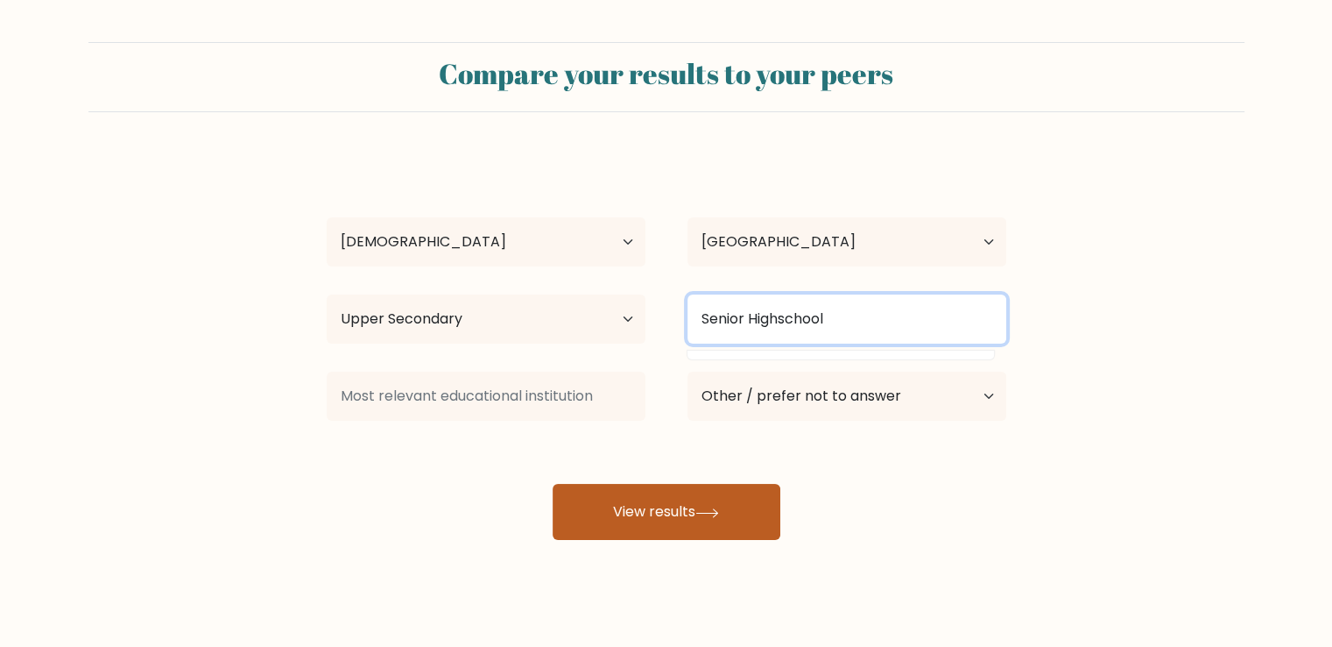
type input "Senior Highschool"
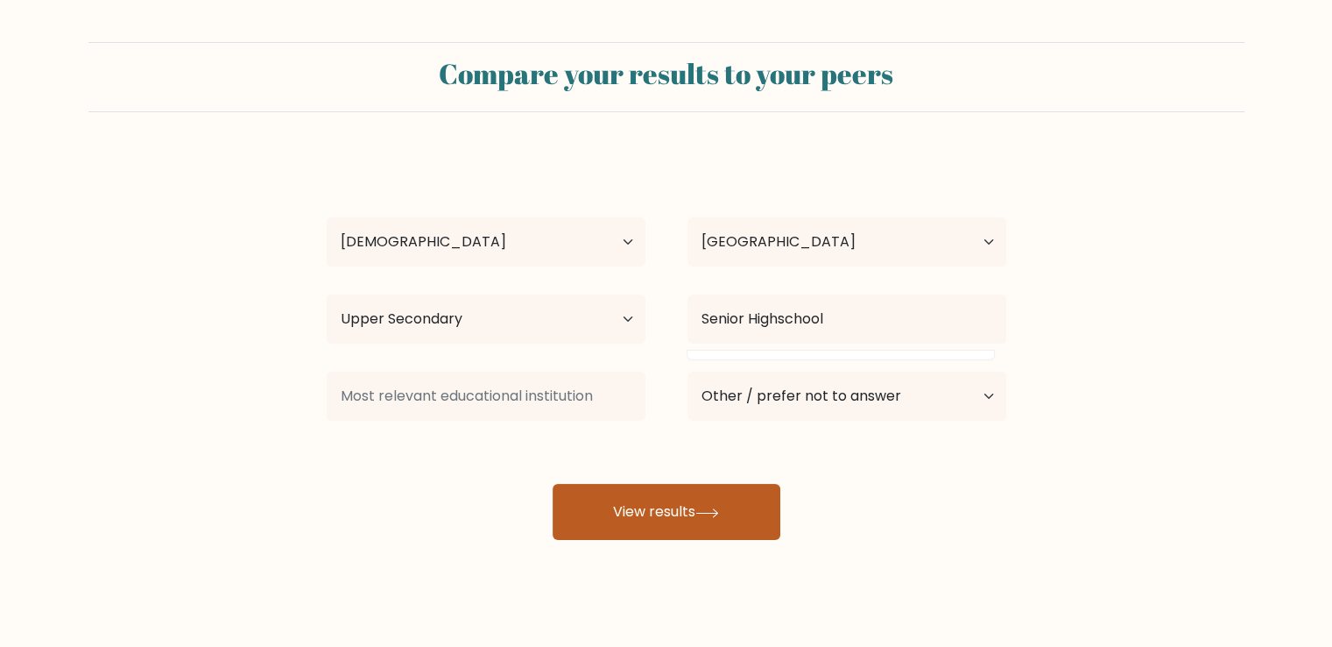
click at [677, 536] on button "View results" at bounding box center [667, 512] width 228 height 56
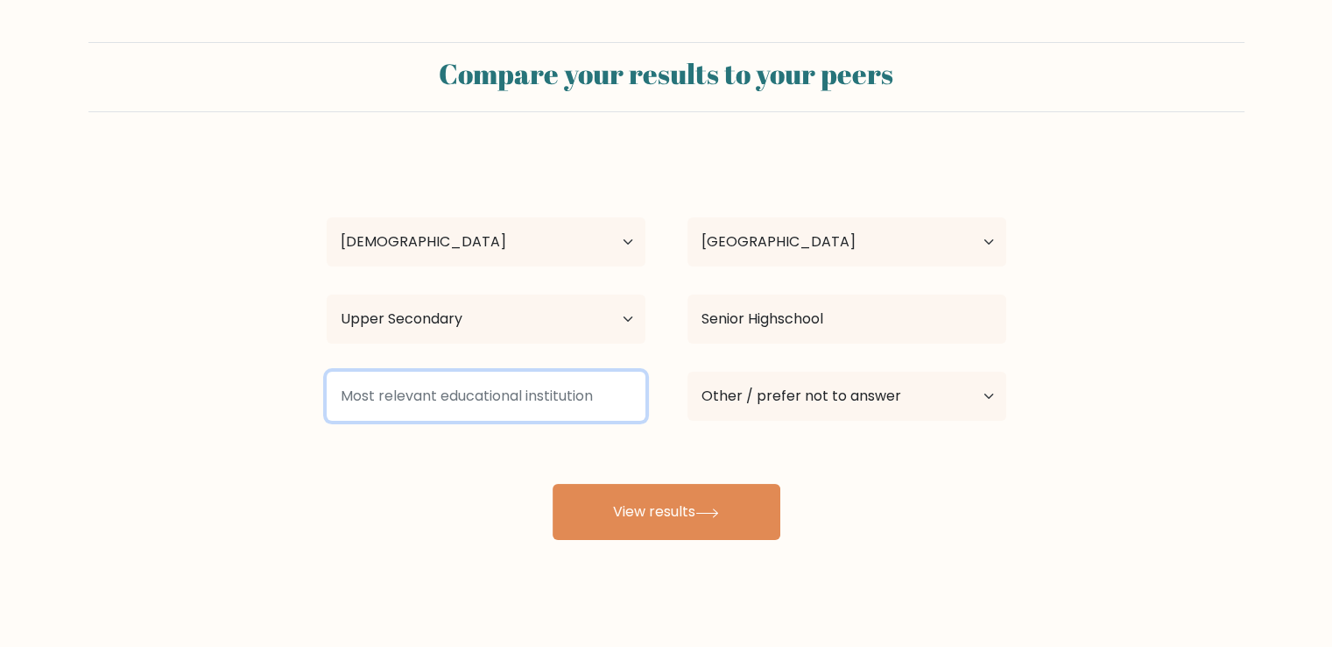
click at [530, 402] on input at bounding box center [486, 395] width 319 height 49
type input "A"
click at [424, 391] on input at bounding box center [486, 395] width 319 height 49
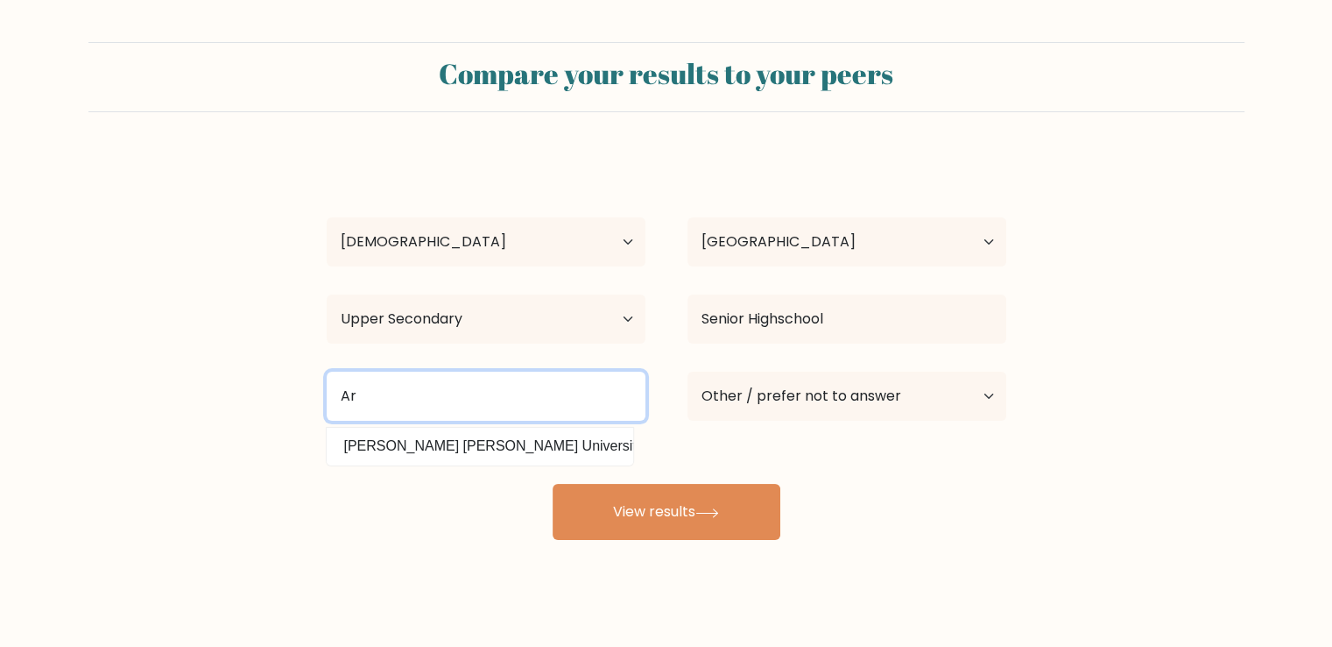
type input "A"
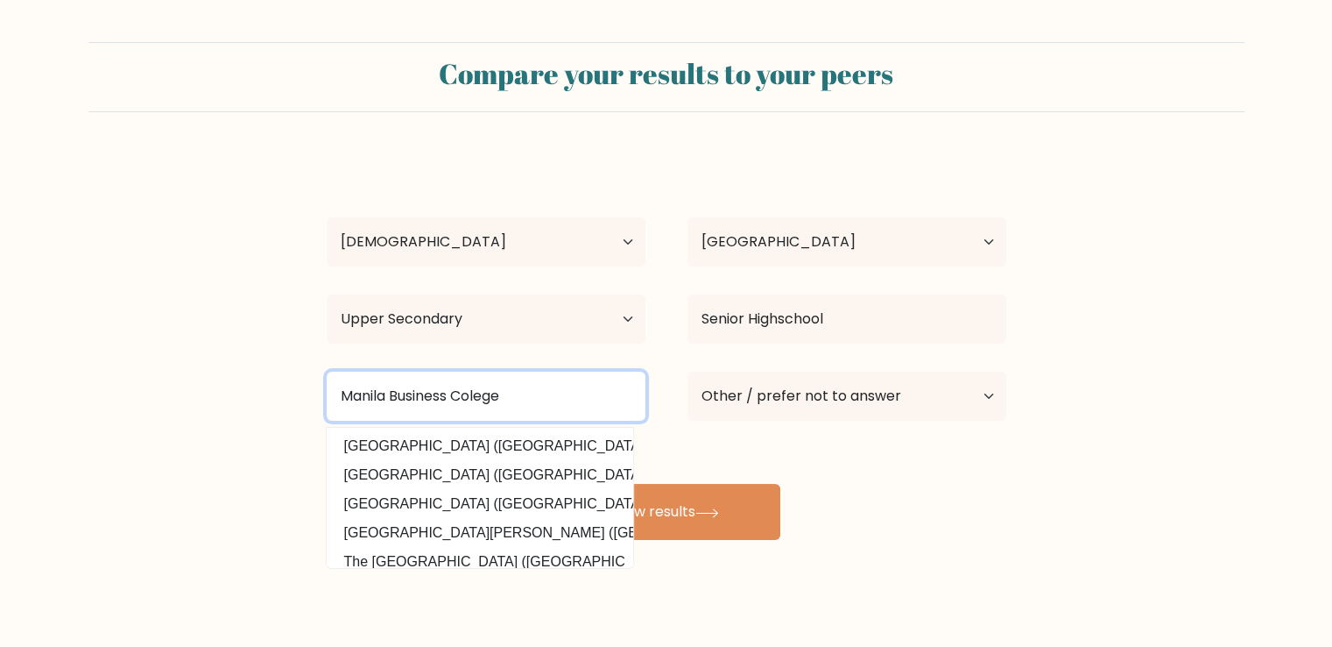
click at [553, 484] on button "View results" at bounding box center [667, 512] width 228 height 56
type input "Manila Business Coleg"
